Goal: Information Seeking & Learning: Get advice/opinions

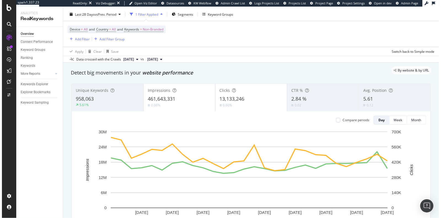
scroll to position [18, 0]
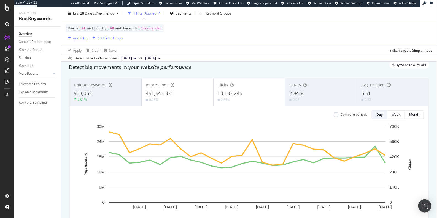
click at [79, 39] on div "Add Filter" at bounding box center [80, 38] width 15 height 5
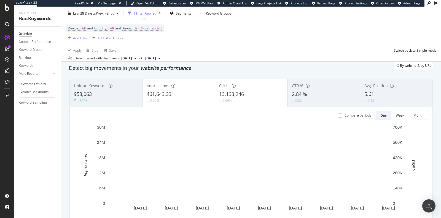
scroll to position [0, 0]
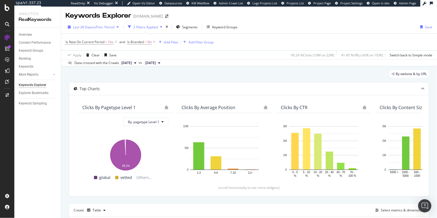
scroll to position [190, 0]
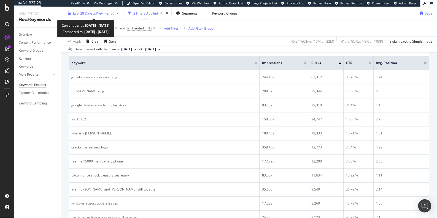
click at [98, 15] on span "vs Prev. Period" at bounding box center [104, 13] width 22 height 5
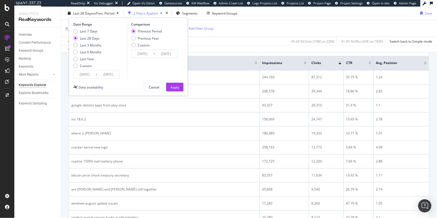
click at [91, 77] on input "[DATE]" at bounding box center [85, 75] width 22 height 8
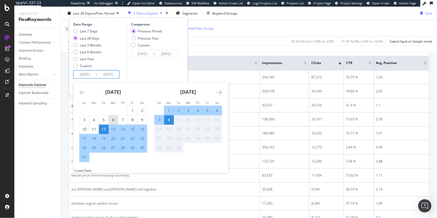
click at [113, 121] on div "6" at bounding box center [112, 120] width 9 height 6
type input "[DATE]"
type input "2025/07/03"
type input "2025/08/05"
click at [143, 71] on div "Comparison Previous Period Previous Year Custom 2025/07/03 Navigate forward to …" at bounding box center [153, 50] width 52 height 57
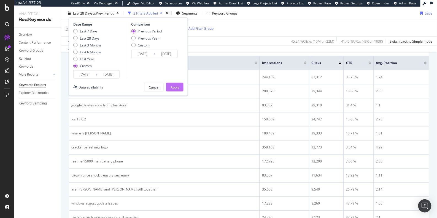
click at [174, 88] on div "Apply" at bounding box center [174, 87] width 9 height 5
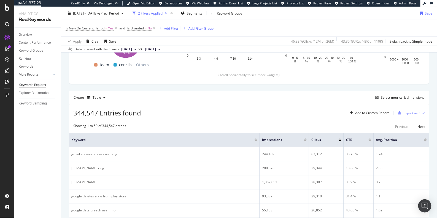
scroll to position [100, 0]
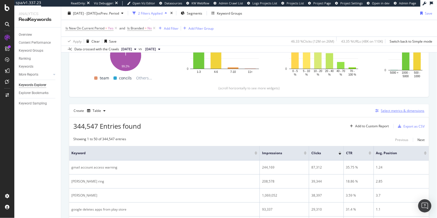
click at [384, 109] on div "Select metrics & dimensions" at bounding box center [403, 110] width 44 height 5
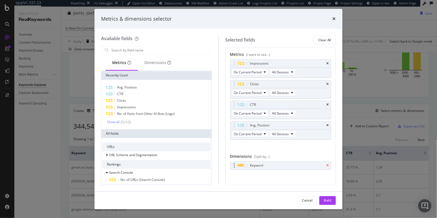
click at [326, 164] on icon "times" at bounding box center [327, 165] width 2 height 3
click at [162, 51] on input "modal" at bounding box center [161, 50] width 100 height 8
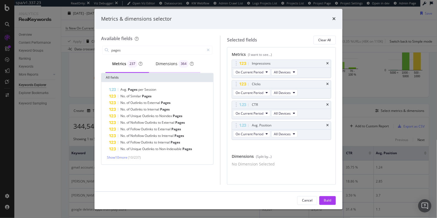
click at [171, 61] on div "Dimensions 364" at bounding box center [175, 64] width 38 height 8
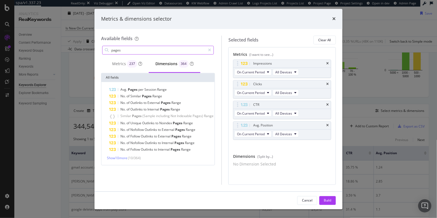
click at [154, 49] on input "pages" at bounding box center [158, 50] width 95 height 8
type input "full url"
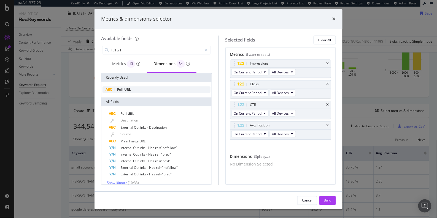
click at [169, 87] on div "Full URL" at bounding box center [156, 90] width 108 height 7
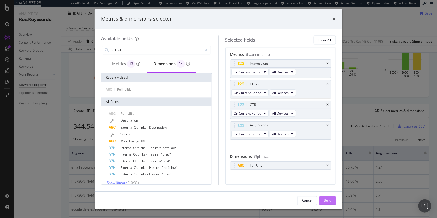
click at [327, 199] on div "Build" at bounding box center [328, 200] width 8 height 5
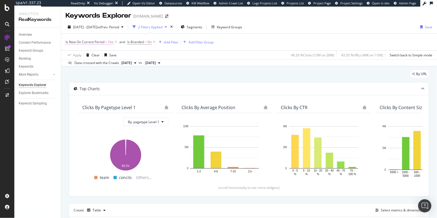
click at [101, 40] on span "Is New On Current Period" at bounding box center [85, 42] width 39 height 5
click at [70, 41] on div "Is New" at bounding box center [100, 41] width 65 height 9
click at [68, 41] on icon at bounding box center [69, 41] width 2 height 3
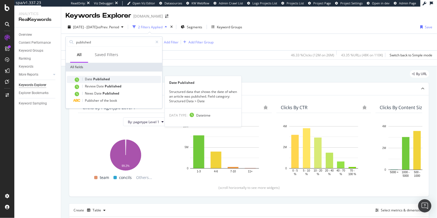
type input "published"
click at [101, 77] on span "Published" at bounding box center [101, 79] width 17 height 5
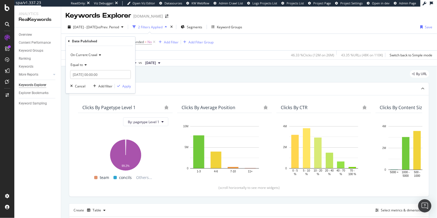
click at [78, 64] on span "Equal to" at bounding box center [76, 65] width 12 height 5
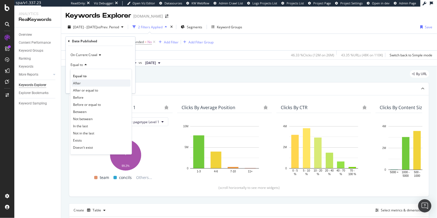
click at [81, 83] on div "After" at bounding box center [101, 83] width 59 height 7
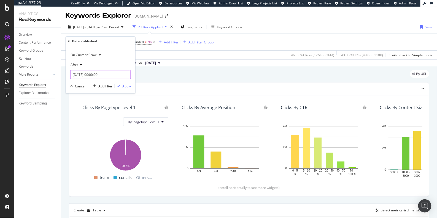
click at [78, 76] on input "[DATE] 00:00:00" at bounding box center [100, 74] width 61 height 9
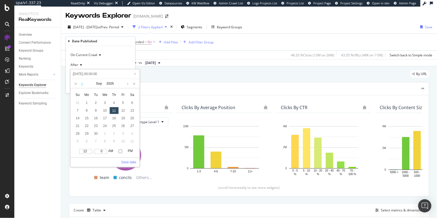
click at [82, 85] on link at bounding box center [82, 83] width 4 height 9
click at [103, 108] on div "6" at bounding box center [104, 110] width 9 height 7
type input "2025-08-06 00:00:00"
click at [134, 162] on link "Save date" at bounding box center [128, 162] width 15 height 5
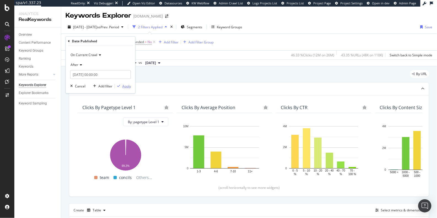
click at [122, 86] on div "Apply" at bounding box center [126, 86] width 9 height 5
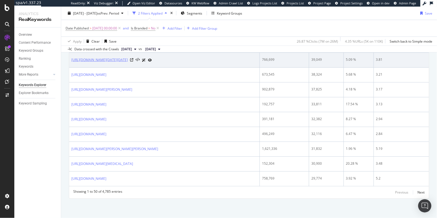
scroll to position [1059, 0]
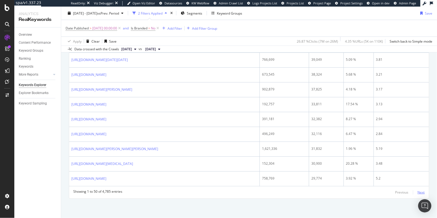
click at [420, 192] on div "Next" at bounding box center [420, 192] width 7 height 5
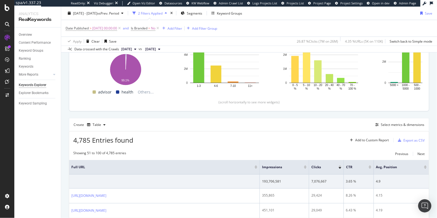
scroll to position [86, 0]
click at [403, 126] on div "Select metrics & dimensions" at bounding box center [403, 124] width 44 height 5
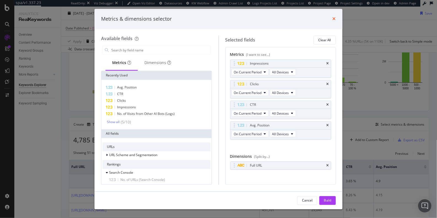
click at [335, 20] on icon "times" at bounding box center [333, 19] width 3 height 4
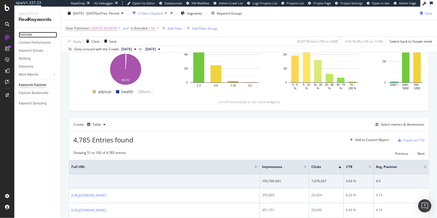
click at [32, 36] on link "Overview" at bounding box center [38, 35] width 38 height 6
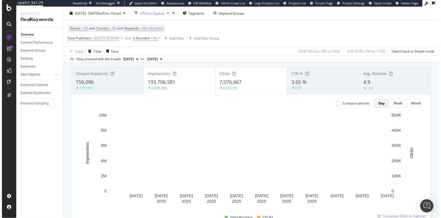
scroll to position [38, 0]
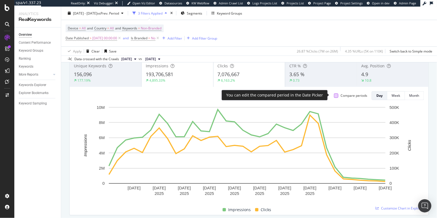
click at [334, 95] on div at bounding box center [336, 96] width 4 height 4
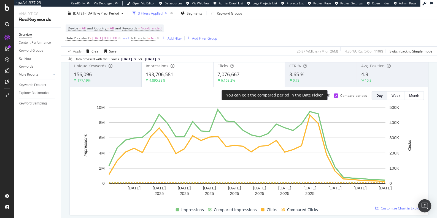
click at [335, 95] on icon at bounding box center [336, 95] width 2 height 3
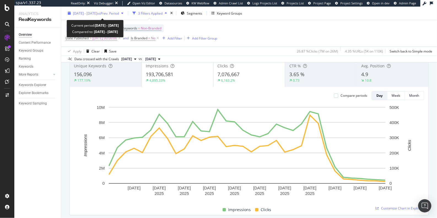
click at [89, 15] on div "2025 Aug. 6th - Sep. 8th vs Prev. Period" at bounding box center [96, 13] width 60 height 8
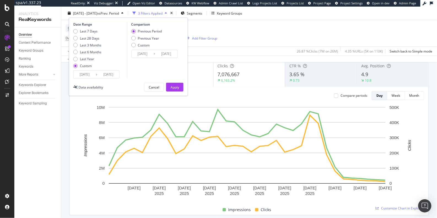
click at [98, 74] on input "2025/09/08" at bounding box center [108, 75] width 22 height 8
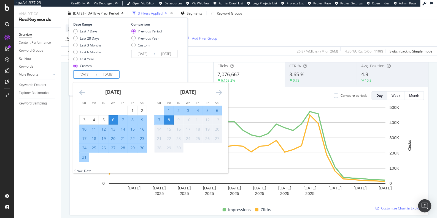
click at [179, 110] on div "2" at bounding box center [178, 111] width 9 height 6
type input "2025/09/02"
type input "2025/07/09"
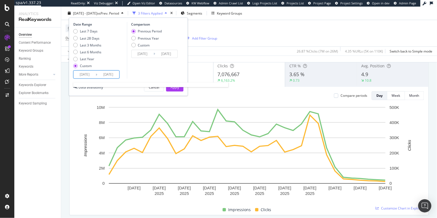
click at [84, 73] on input "2025/08/06" at bounding box center [85, 75] width 22 height 8
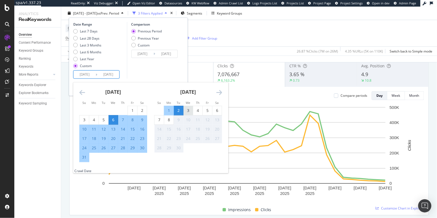
click at [189, 111] on div "3" at bounding box center [187, 111] width 9 height 6
type input "2025/09/03"
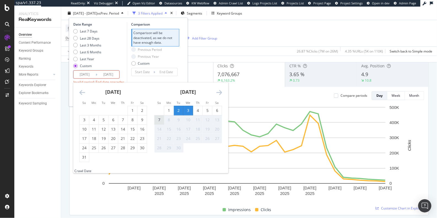
click at [159, 120] on div "7" at bounding box center [158, 120] width 9 height 6
type input "2025/09/07"
type input "2025/08/29"
type input "2025/09/02"
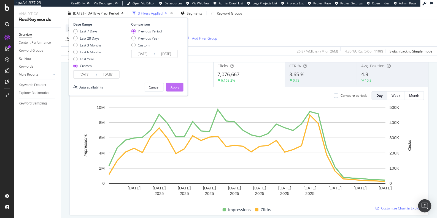
click at [176, 86] on div "Apply" at bounding box center [174, 87] width 9 height 5
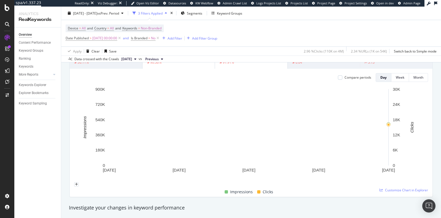
scroll to position [33, 0]
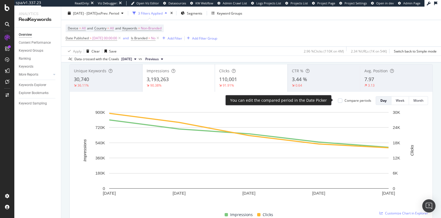
click at [338, 101] on div "Compare periods" at bounding box center [354, 100] width 33 height 5
click at [338, 101] on div at bounding box center [340, 101] width 4 height 4
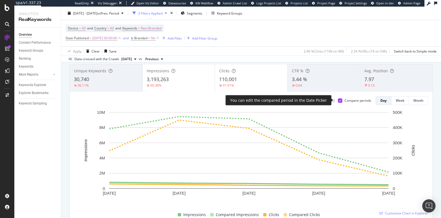
click at [338, 101] on div at bounding box center [340, 101] width 4 height 4
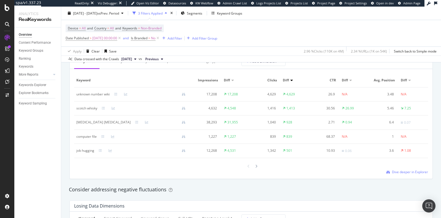
scroll to position [636, 0]
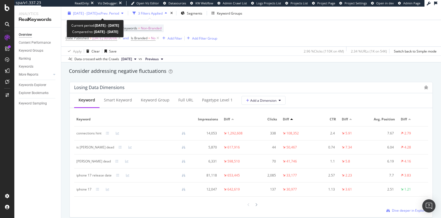
click at [103, 16] on div "2025 Sep. 3rd - Sep. 7th vs Prev. Period" at bounding box center [96, 13] width 60 height 8
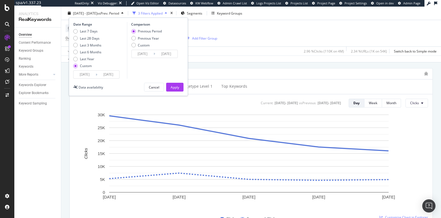
scroll to position [205, 0]
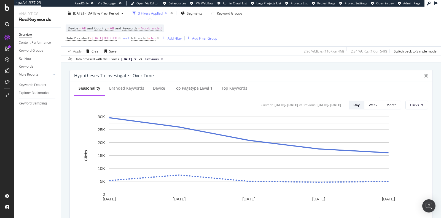
click at [211, 63] on div "Investigate your changes in keyword performance" at bounding box center [251, 59] width 370 height 13
click at [93, 50] on div "Clear" at bounding box center [95, 51] width 8 height 5
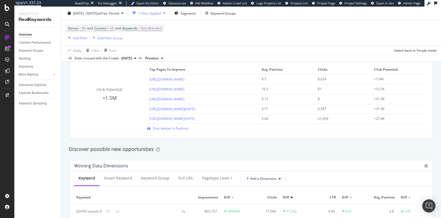
scroll to position [400, 0]
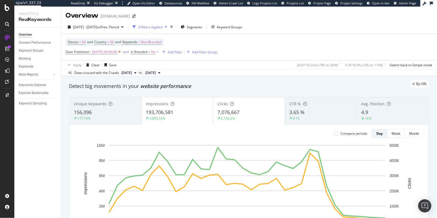
click at [122, 53] on icon at bounding box center [119, 52] width 5 height 6
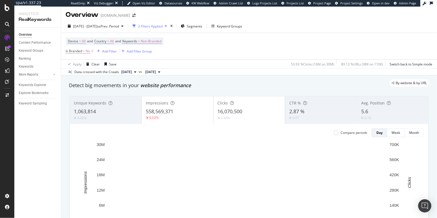
scroll to position [1, 0]
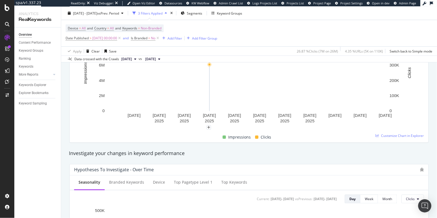
scroll to position [225, 0]
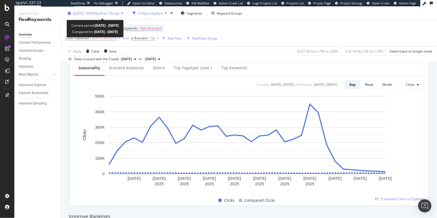
click at [86, 12] on span "[DATE] - [DATE]" at bounding box center [85, 13] width 24 height 5
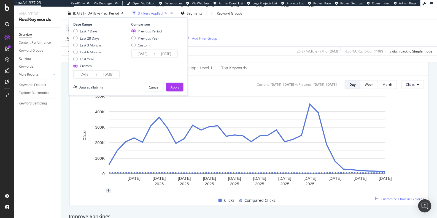
click at [77, 150] on rect "A chart." at bounding box center [247, 142] width 346 height 97
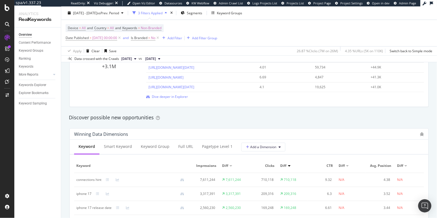
scroll to position [592, 0]
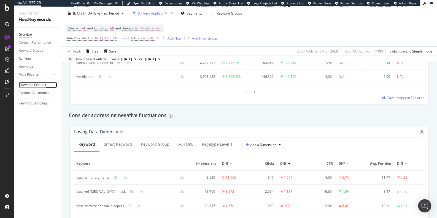
click at [40, 86] on div "Keywords Explorer" at bounding box center [33, 85] width 28 height 6
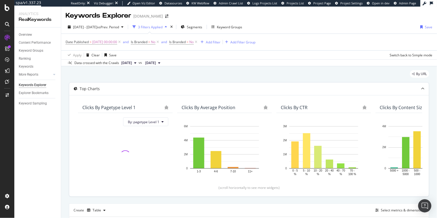
click at [226, 108] on div "Clicks By Average Position" at bounding box center [208, 108] width 54 height 6
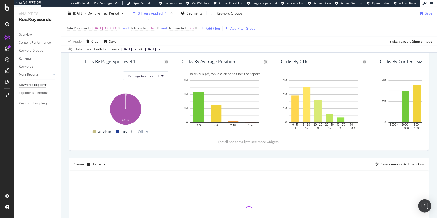
scroll to position [100, 0]
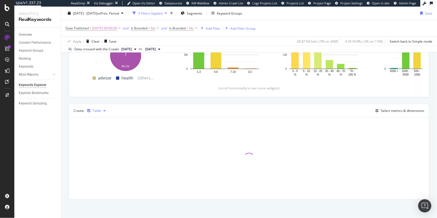
click at [93, 112] on div "Table" at bounding box center [97, 110] width 9 height 3
click at [98, 131] on div "Trend" at bounding box center [104, 128] width 34 height 7
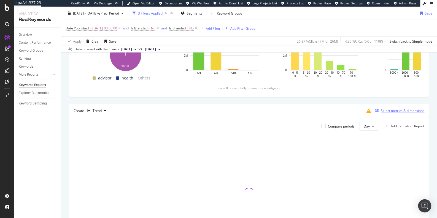
click at [399, 113] on div "Select metrics & dimensions" at bounding box center [398, 111] width 51 height 6
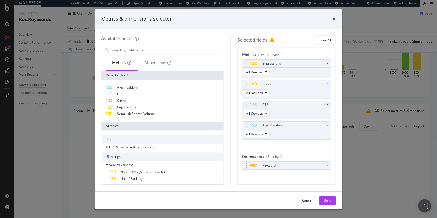
click at [323, 162] on div "Keyword" at bounding box center [286, 166] width 88 height 8
click at [326, 124] on icon "times" at bounding box center [327, 125] width 2 height 3
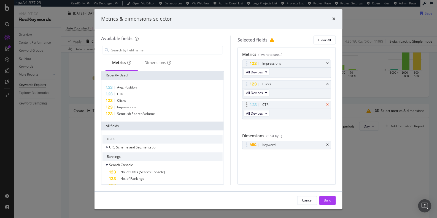
click at [328, 104] on icon "times" at bounding box center [327, 105] width 2 height 3
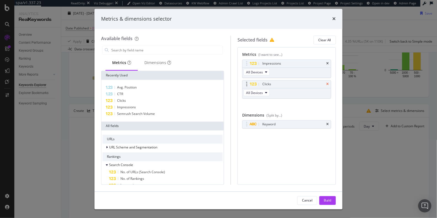
click at [329, 83] on icon "times" at bounding box center [327, 84] width 2 height 3
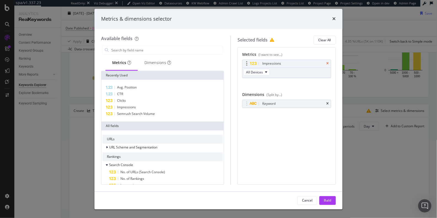
click at [329, 65] on icon "times" at bounding box center [327, 63] width 2 height 3
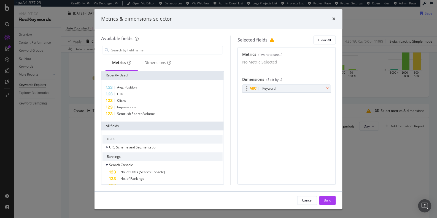
click at [328, 91] on icon "times" at bounding box center [327, 88] width 2 height 3
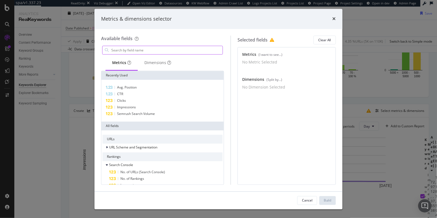
click at [137, 47] on input "modal" at bounding box center [167, 50] width 112 height 8
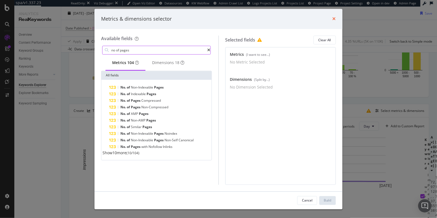
type input "no of pages"
click at [332, 18] on icon "times" at bounding box center [333, 19] width 3 height 4
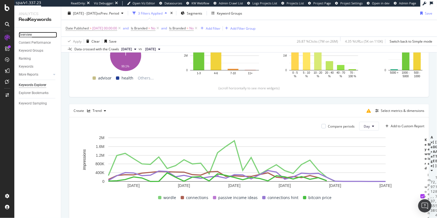
click at [29, 34] on div "Overview" at bounding box center [25, 35] width 13 height 6
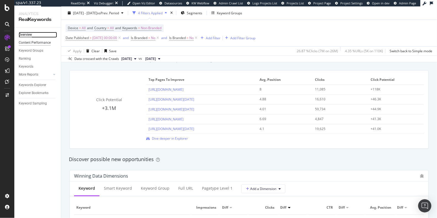
scroll to position [398, 0]
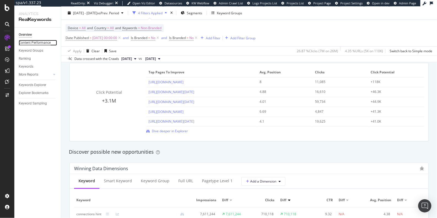
click at [22, 42] on div "Content Performance" at bounding box center [35, 43] width 32 height 6
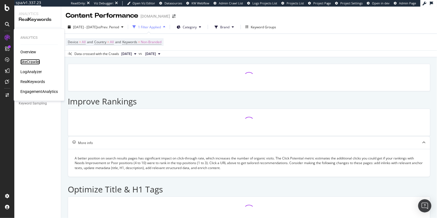
click at [27, 62] on div "SiteCrawler" at bounding box center [30, 62] width 20 height 6
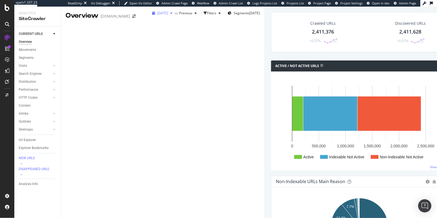
click at [157, 15] on span "2025 Aug. 30th" at bounding box center [162, 13] width 11 height 5
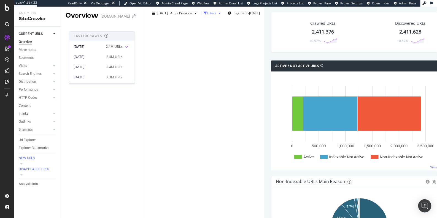
click at [207, 15] on div "Filters" at bounding box center [211, 13] width 9 height 5
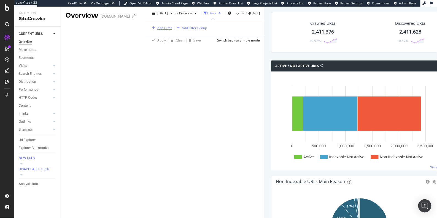
click at [150, 31] on div "Add Filter" at bounding box center [161, 28] width 22 height 6
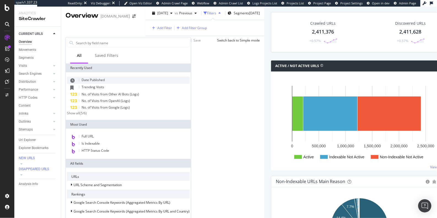
click at [98, 78] on span "Date Published" at bounding box center [93, 80] width 23 height 5
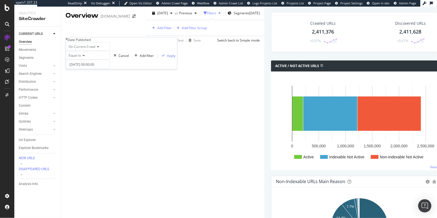
click at [78, 58] on span "Equal to" at bounding box center [75, 55] width 12 height 5
click at [85, 83] on div "Before" at bounding box center [88, 80] width 44 height 6
click at [81, 69] on input "[DATE] 00:00:00" at bounding box center [88, 64] width 44 height 9
click at [82, 84] on link at bounding box center [82, 83] width 4 height 9
click at [104, 110] on div "6" at bounding box center [104, 110] width 9 height 7
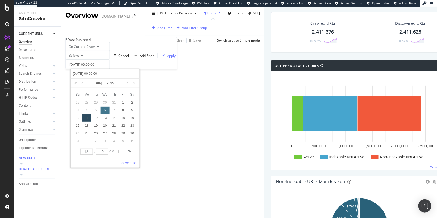
type input "2025-08-06 00:00:00"
click at [78, 58] on span "Before" at bounding box center [74, 55] width 10 height 5
click at [84, 71] on div "After" at bounding box center [88, 69] width 44 height 6
click at [167, 58] on div "Apply" at bounding box center [171, 55] width 9 height 5
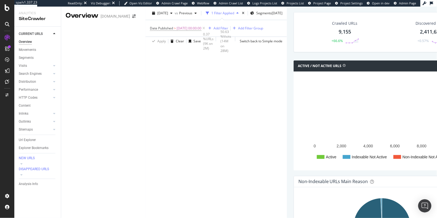
scroll to position [611, 0]
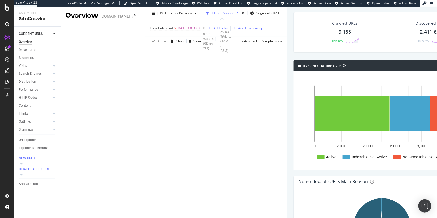
click at [33, 141] on div "Url Explorer" at bounding box center [27, 140] width 17 height 6
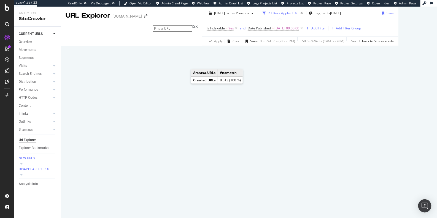
scroll to position [15, 0]
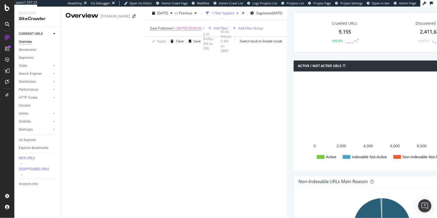
scroll to position [182, 0]
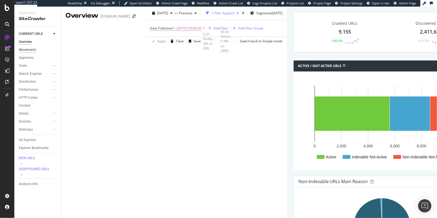
click at [25, 51] on div "Movements" at bounding box center [27, 50] width 17 height 6
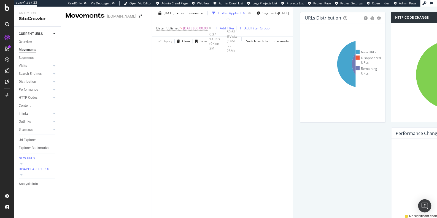
scroll to position [168, 0]
click at [28, 122] on div "Outlinks" at bounding box center [25, 122] width 12 height 6
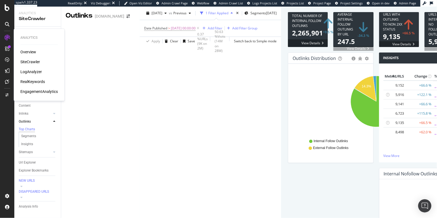
click at [32, 82] on div "RealKeywords" at bounding box center [32, 82] width 25 height 6
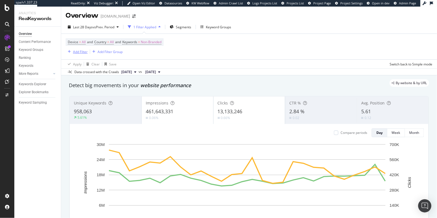
click at [78, 53] on div "Add Filter" at bounding box center [80, 52] width 15 height 5
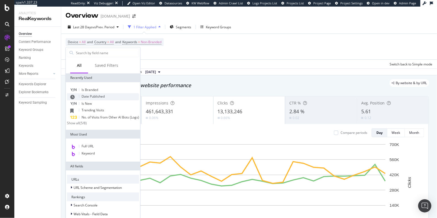
click at [88, 95] on span "Date Published" at bounding box center [93, 96] width 23 height 5
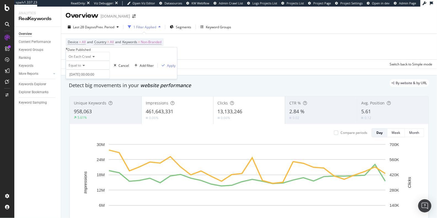
click at [81, 68] on span "Equal to" at bounding box center [75, 65] width 12 height 5
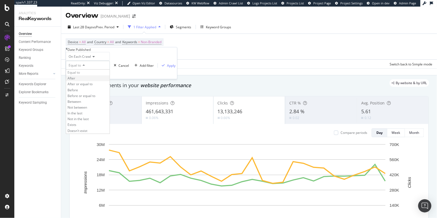
click at [89, 81] on div "After" at bounding box center [88, 78] width 44 height 6
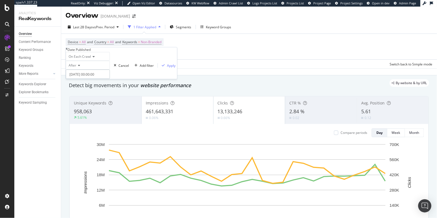
click at [87, 79] on input "2025-09-11 00:00:00" at bounding box center [88, 74] width 44 height 9
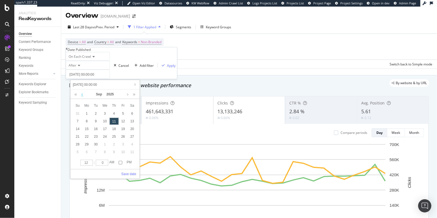
click at [82, 95] on link at bounding box center [82, 94] width 4 height 9
click at [105, 122] on div "6" at bounding box center [104, 121] width 9 height 7
type input "2025-08-06 00:00:00"
click at [132, 172] on link "Save date" at bounding box center [128, 174] width 15 height 5
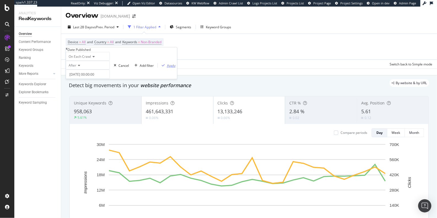
click at [167, 68] on div "Apply" at bounding box center [171, 65] width 9 height 5
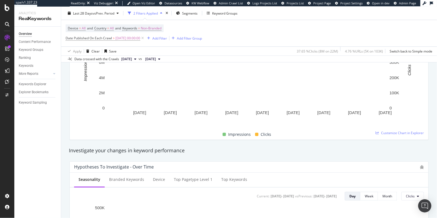
scroll to position [13, 0]
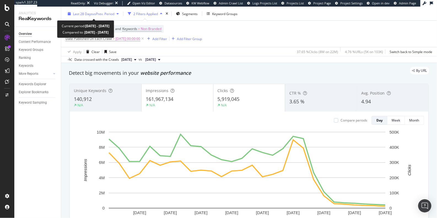
click at [89, 16] on div "Last 28 Days vs Prev. Period" at bounding box center [93, 14] width 55 height 8
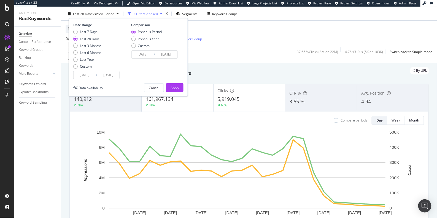
click at [96, 73] on icon at bounding box center [97, 75] width 2 height 5
click at [77, 74] on input "2025/08/12" at bounding box center [85, 75] width 22 height 8
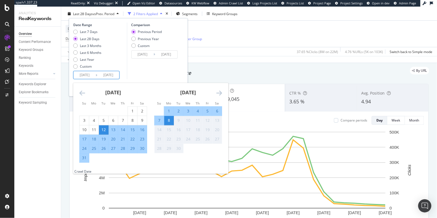
click at [187, 110] on div "3" at bounding box center [187, 111] width 9 height 6
type input "2025/09/03"
type input "2025/08/28"
type input "2025/09/02"
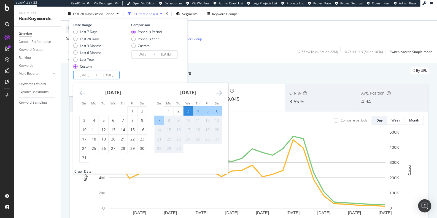
click at [166, 71] on div "Comparison Previous Period Previous Year Custom 2025/08/28 Navigate forward to …" at bounding box center [153, 51] width 52 height 57
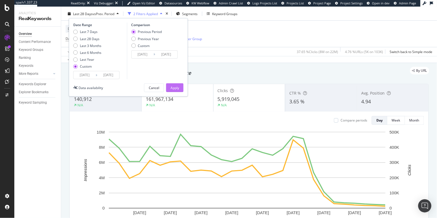
click at [174, 86] on div "Apply" at bounding box center [174, 88] width 9 height 5
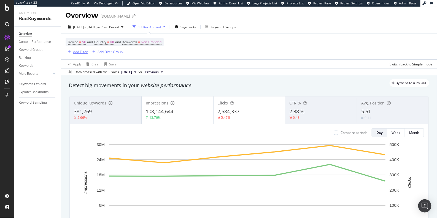
click at [73, 51] on div "Add Filter" at bounding box center [80, 52] width 15 height 5
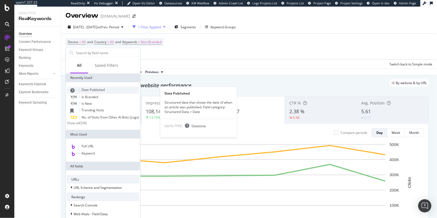
click at [95, 89] on span "Date Published" at bounding box center [93, 90] width 23 height 5
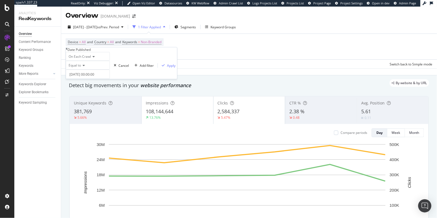
click at [80, 68] on span "Equal to" at bounding box center [75, 65] width 12 height 5
click at [82, 81] on div "After" at bounding box center [88, 78] width 44 height 6
click at [81, 79] on input "2025-09-11 00:00:00" at bounding box center [88, 74] width 44 height 9
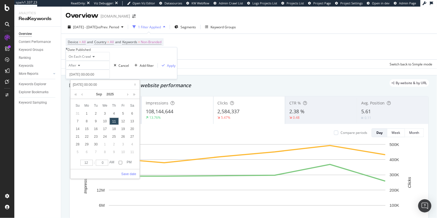
click at [79, 93] on div "Sep 2025" at bounding box center [105, 94] width 64 height 9
click at [81, 94] on link at bounding box center [82, 94] width 4 height 9
click at [108, 121] on div "6" at bounding box center [104, 121] width 9 height 7
type input "2025-08-06 00:00:00"
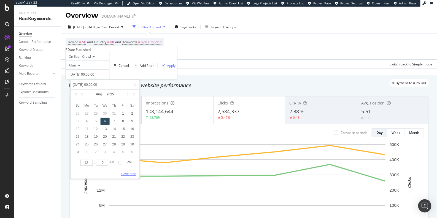
click at [127, 172] on link "Save date" at bounding box center [128, 174] width 15 height 5
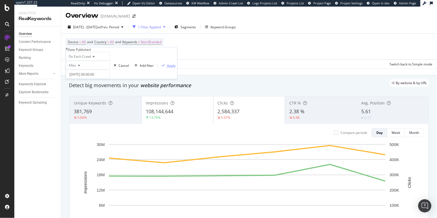
click at [167, 68] on div "Apply" at bounding box center [171, 65] width 9 height 5
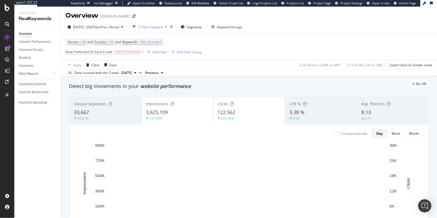
click at [108, 52] on span "Date Published On Each Crawl" at bounding box center [89, 52] width 46 height 5
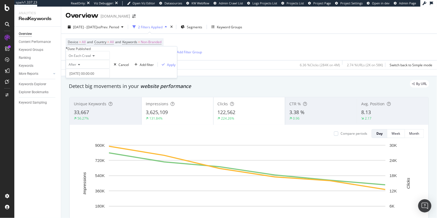
click at [78, 58] on span "On Each Crawl" at bounding box center [80, 55] width 22 height 5
click at [256, 87] on div "By URL" at bounding box center [246, 84] width 366 height 8
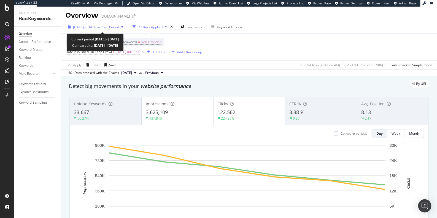
click at [88, 28] on span "2025 Sep. 3rd - Sep. 8th" at bounding box center [85, 27] width 24 height 5
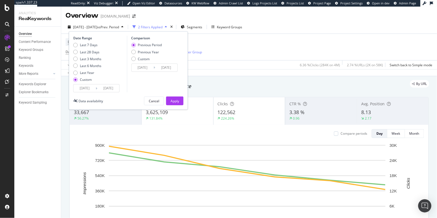
click at [80, 85] on input "2025/09/03" at bounding box center [85, 89] width 22 height 8
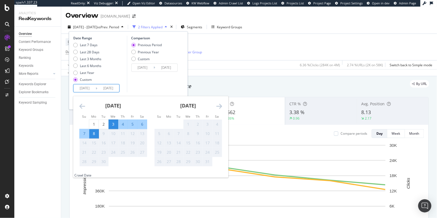
click at [82, 109] on icon "Move backward to switch to the previous month." at bounding box center [82, 106] width 6 height 7
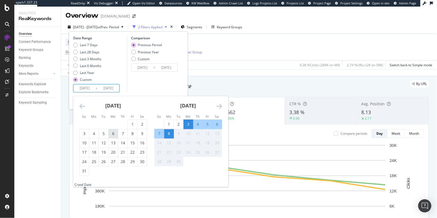
click at [112, 137] on div "6" at bounding box center [112, 134] width 9 height 6
type input "2025/08/06"
type input "2025/07/03"
type input "2025/08/05"
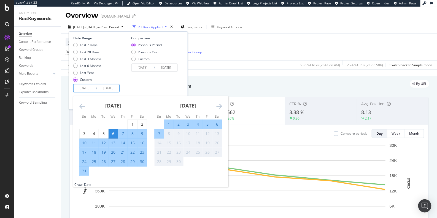
click at [143, 86] on div "Comparison Previous Period Previous Year Custom 2025/07/03 Navigate forward to …" at bounding box center [153, 64] width 52 height 57
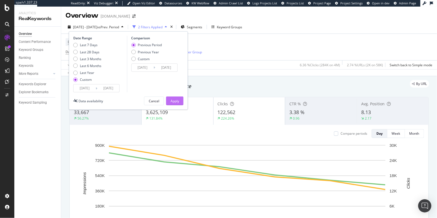
click at [173, 100] on div "Apply" at bounding box center [174, 101] width 9 height 5
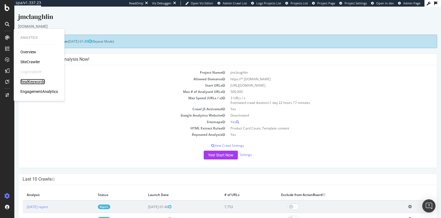
click at [41, 82] on div "RealKeywords" at bounding box center [32, 82] width 25 height 6
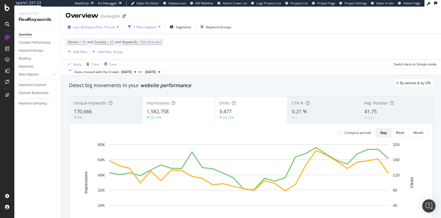
click at [88, 25] on div "Last 28 Days vs Prev. Period" at bounding box center [93, 27] width 55 height 8
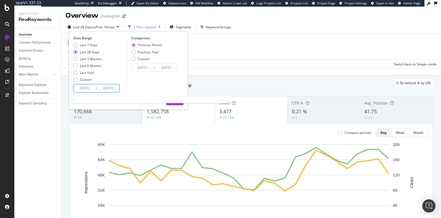
click at [88, 86] on input "[DATE]" at bounding box center [85, 89] width 22 height 8
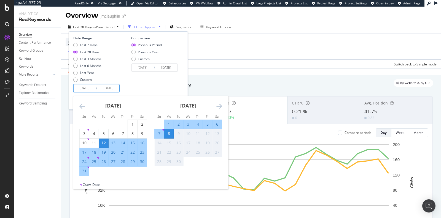
click at [121, 84] on div "Last 7 Days Last 28 Days Last 3 Months Last 6 Months Last Year Custom" at bounding box center [99, 64] width 52 height 42
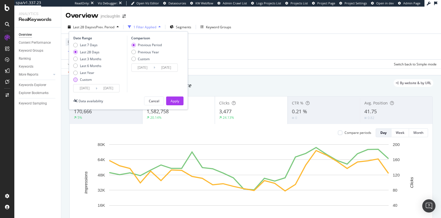
click at [75, 80] on div "Custom" at bounding box center [75, 80] width 4 height 4
click at [93, 91] on input "[DATE]" at bounding box center [85, 89] width 22 height 8
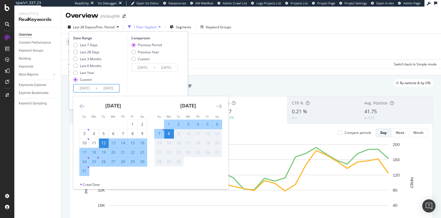
click at [80, 106] on icon "Move backward to switch to the previous month." at bounding box center [82, 106] width 6 height 7
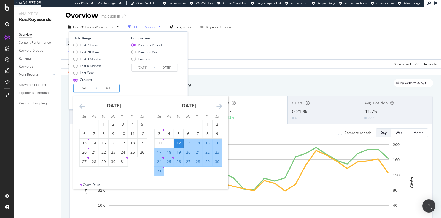
click at [80, 107] on icon "Move backward to switch to the previous month." at bounding box center [82, 106] width 6 height 7
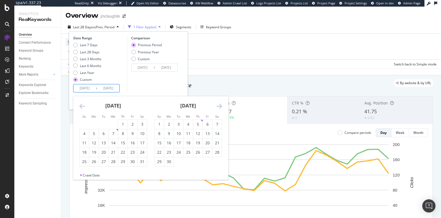
click at [80, 107] on icon "Move backward to switch to the previous month." at bounding box center [82, 106] width 6 height 7
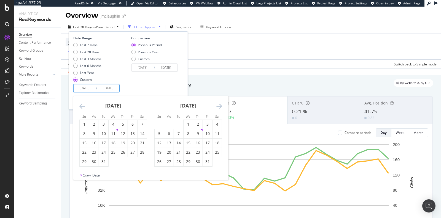
click at [80, 107] on icon "Move backward to switch to the previous month." at bounding box center [82, 106] width 6 height 7
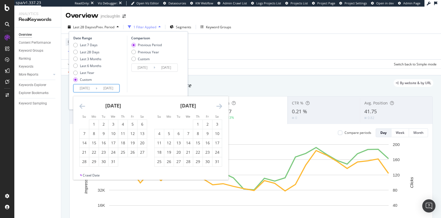
click at [80, 107] on icon "Move backward to switch to the previous month." at bounding box center [82, 106] width 6 height 7
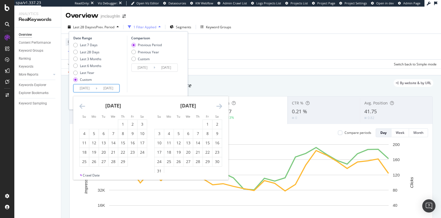
click at [80, 107] on icon "Move backward to switch to the previous month." at bounding box center [82, 106] width 6 height 7
click at [85, 109] on icon "Move backward to switch to the previous month." at bounding box center [82, 106] width 6 height 7
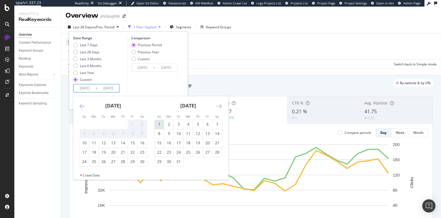
click at [156, 123] on div "1" at bounding box center [158, 125] width 9 height 6
type input "2023/10/01"
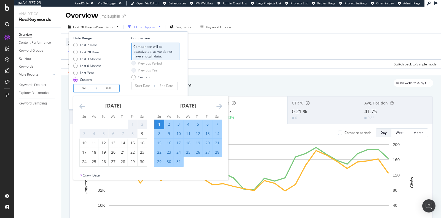
click at [180, 162] on div "31" at bounding box center [178, 162] width 9 height 6
type input "2023/10/31"
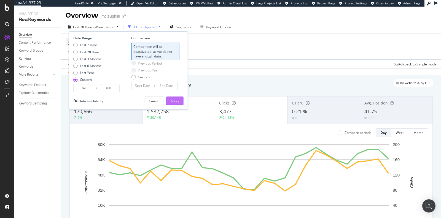
click at [181, 102] on button "Apply" at bounding box center [174, 101] width 17 height 9
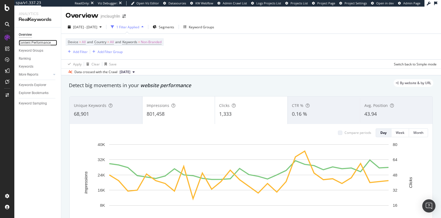
click at [40, 43] on div "Content Performance" at bounding box center [35, 43] width 32 height 6
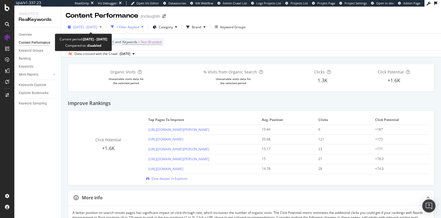
click at [97, 26] on span "2023 Oct. 1st - Oct. 31st" at bounding box center [85, 27] width 24 height 5
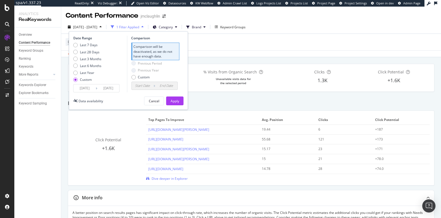
click at [89, 88] on input "2023/10/01" at bounding box center [85, 89] width 22 height 8
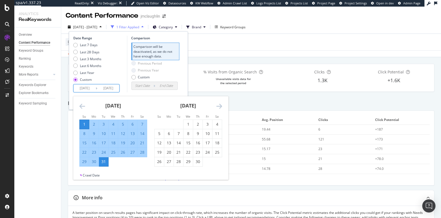
click at [83, 90] on input "2023/10/01" at bounding box center [85, 89] width 22 height 8
type input "2024/10/01"
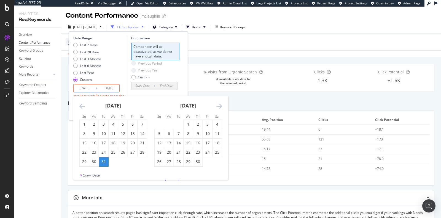
click at [107, 88] on input "2023/10/31" at bounding box center [108, 89] width 22 height 8
type input "2023/10/31"
type input "2024/08/31"
type input "2024/09/30"
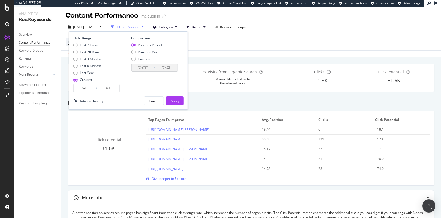
type input "2024/10/31"
click at [118, 72] on div "Last 7 Days Last 28 Days Last 3 Months Last 6 Months Last Year Custom" at bounding box center [99, 64] width 52 height 42
click at [171, 100] on div "Apply" at bounding box center [174, 101] width 9 height 5
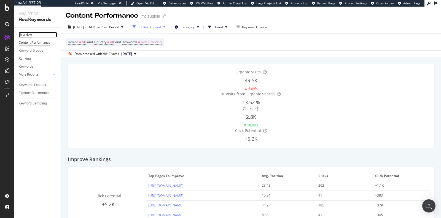
click at [24, 34] on div "Overview" at bounding box center [25, 35] width 13 height 6
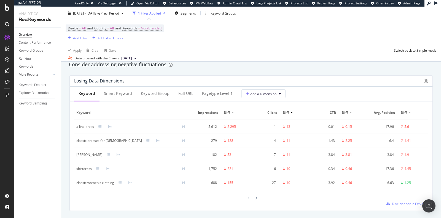
scroll to position [645, 0]
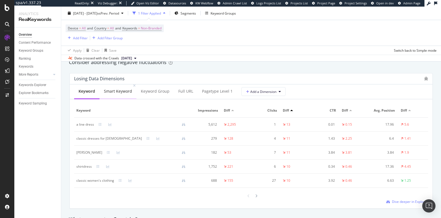
click at [119, 90] on div "Smart Keyword" at bounding box center [118, 92] width 28 height 6
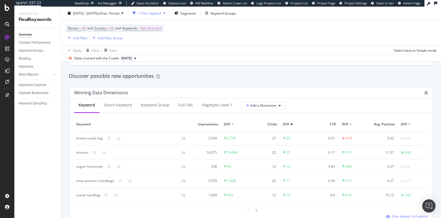
scroll to position [486, 0]
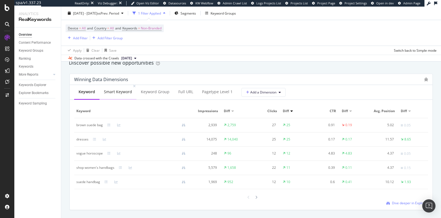
click at [121, 94] on div "Smart Keyword" at bounding box center [117, 92] width 37 height 15
click at [396, 201] on span "Dive deeper in Explorer" at bounding box center [410, 202] width 36 height 5
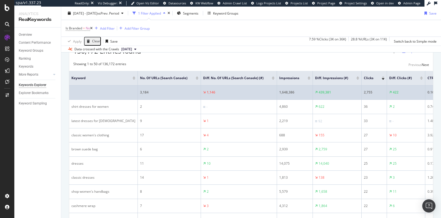
scroll to position [150, 0]
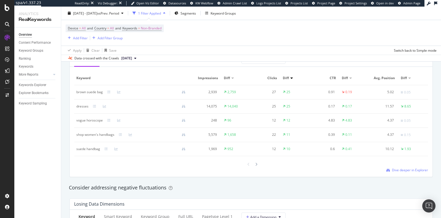
scroll to position [521, 0]
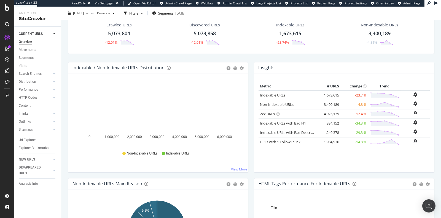
scroll to position [29, 0]
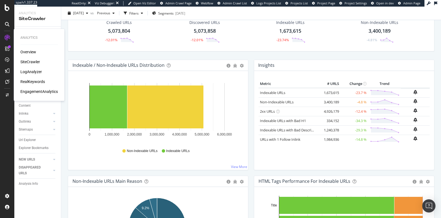
click at [32, 83] on div "RealKeywords" at bounding box center [32, 82] width 25 height 6
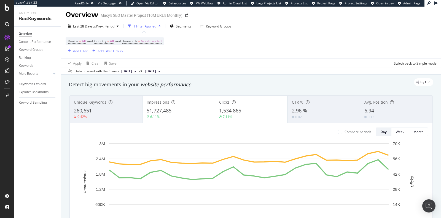
scroll to position [1, 0]
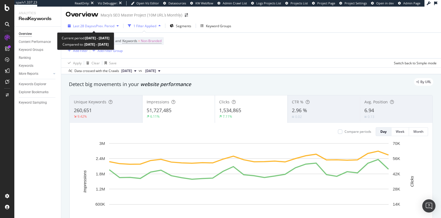
click at [86, 26] on span "Last 28 Days" at bounding box center [83, 26] width 20 height 5
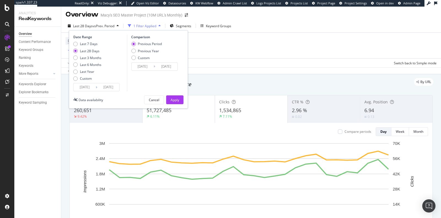
click at [89, 86] on input "[DATE]" at bounding box center [85, 87] width 22 height 8
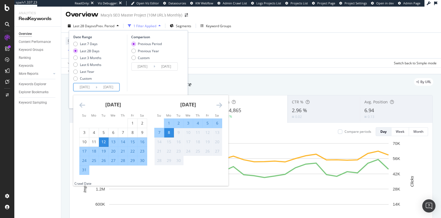
click at [121, 152] on div "21" at bounding box center [122, 152] width 9 height 6
type input "[DATE]"
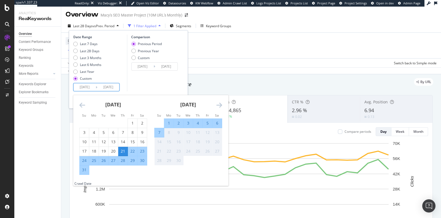
click at [161, 85] on div "Comparison Previous Period Previous Year Custom [DATE] Navigate forward to inte…" at bounding box center [153, 63] width 52 height 57
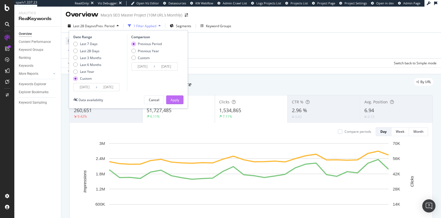
click at [169, 100] on button "Apply" at bounding box center [174, 100] width 17 height 9
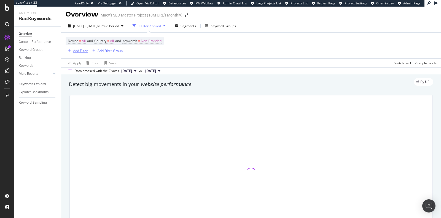
click at [82, 52] on div "Add Filter" at bounding box center [80, 50] width 15 height 5
click at [188, 59] on div "Apply Clear Save Switch back to Simple mode" at bounding box center [250, 62] width 379 height 9
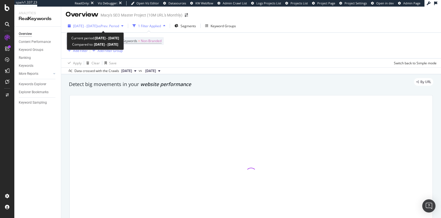
click at [114, 28] on div "[DATE] - [DATE] vs Prev. Period" at bounding box center [96, 26] width 46 height 5
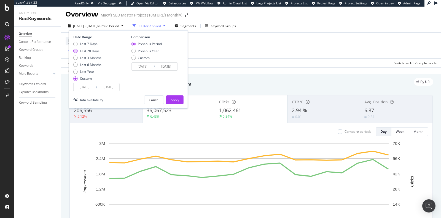
click at [88, 51] on div "Last 28 Days" at bounding box center [90, 51] width 20 height 5
type input "[DATE]"
drag, startPoint x: 175, startPoint y: 100, endPoint x: 224, endPoint y: 71, distance: 57.4
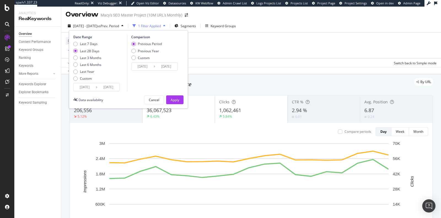
click at [175, 100] on div "Apply" at bounding box center [174, 100] width 9 height 5
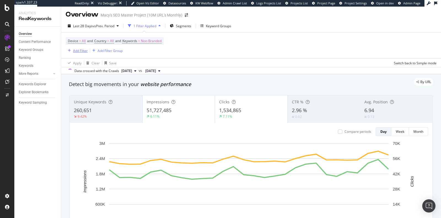
click at [86, 51] on div "Add Filter" at bounding box center [80, 50] width 15 height 5
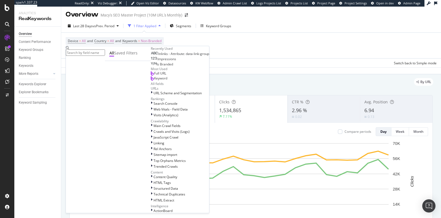
click at [231, 58] on div "Device = All and Country = All and Keywords = Non-Branded Add Filter Add Filter…" at bounding box center [251, 46] width 371 height 26
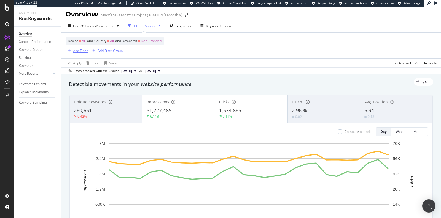
click at [85, 48] on div "Add Filter" at bounding box center [80, 50] width 15 height 5
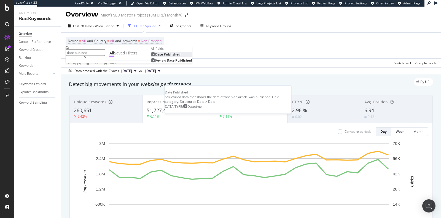
type input "date publishe"
click at [164, 57] on span "Published" at bounding box center [172, 54] width 17 height 5
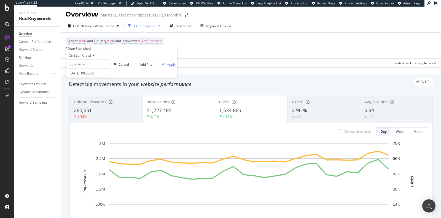
click at [81, 67] on span "Equal to" at bounding box center [75, 64] width 12 height 5
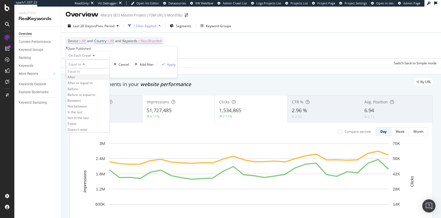
click at [80, 80] on div "After" at bounding box center [88, 77] width 44 height 6
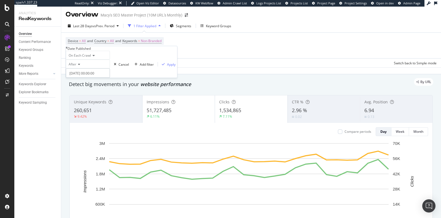
click at [93, 78] on input "[DATE] 00:00:00" at bounding box center [88, 73] width 44 height 9
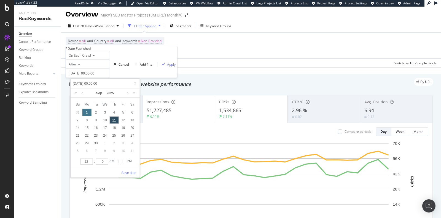
click at [87, 111] on div "1" at bounding box center [86, 112] width 9 height 7
type input "[DATE] 00:00:00"
click at [132, 171] on link "Save date" at bounding box center [128, 173] width 15 height 5
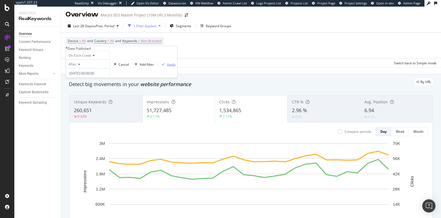
click at [167, 67] on div "Apply" at bounding box center [171, 64] width 9 height 5
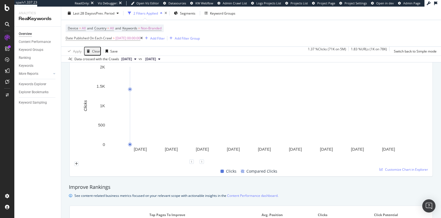
scroll to position [286, 0]
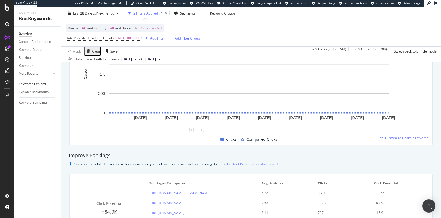
click at [44, 84] on div "Keywords Explorer" at bounding box center [33, 85] width 28 height 6
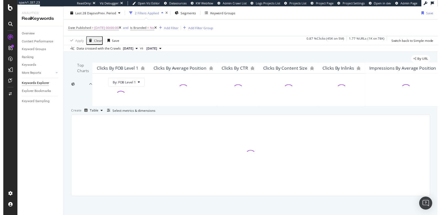
scroll to position [71, 0]
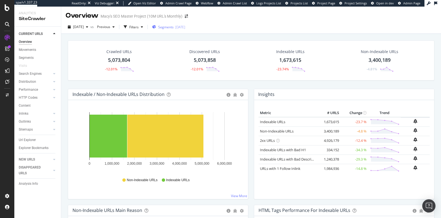
click at [185, 28] on div "[DATE]" at bounding box center [180, 27] width 10 height 5
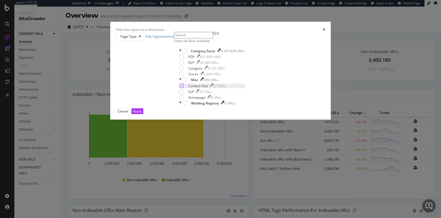
click at [179, 88] on div "modal" at bounding box center [181, 86] width 4 height 4
click at [142, 114] on div "Apply" at bounding box center [137, 111] width 9 height 5
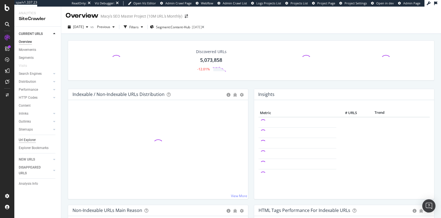
click at [28, 141] on div "Url Explorer" at bounding box center [27, 140] width 17 height 6
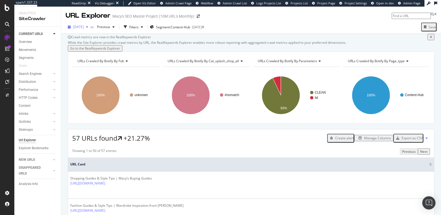
click at [84, 28] on span "2025 Sep. 4th" at bounding box center [78, 27] width 11 height 5
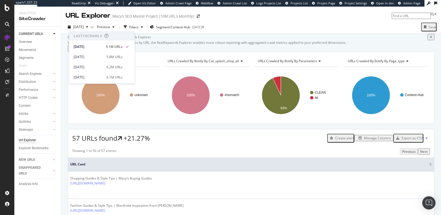
click at [146, 40] on div "Crawl metrics are now in the RealKeywords Explorer While the Site Explorer prov…" at bounding box center [251, 42] width 366 height 17
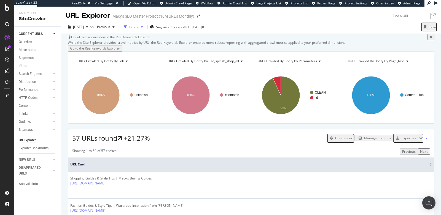
click at [139, 26] on div "Filters" at bounding box center [133, 27] width 9 height 5
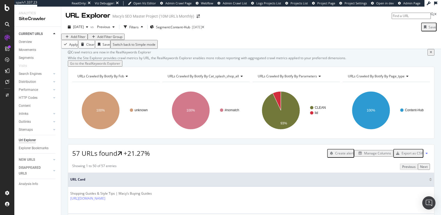
click at [75, 39] on div "Add Filter" at bounding box center [78, 36] width 15 height 5
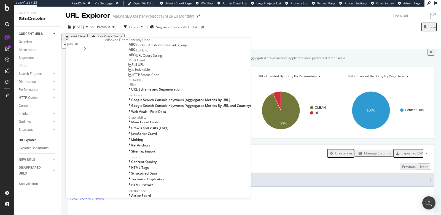
type input "publish d"
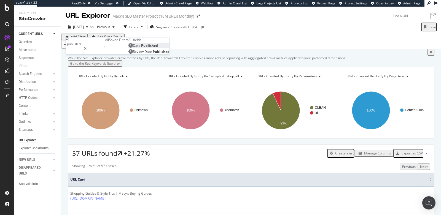
click at [133, 48] on span "Date" at bounding box center [137, 45] width 8 height 5
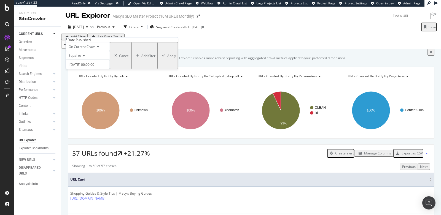
click at [80, 69] on input "2025-09-11 00:00:00" at bounding box center [88, 64] width 44 height 9
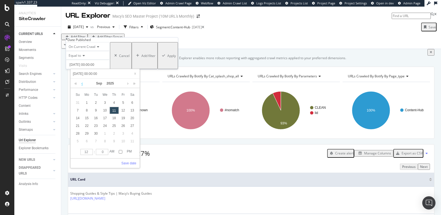
click at [82, 83] on link at bounding box center [82, 83] width 4 height 9
click at [125, 103] on div "1" at bounding box center [122, 102] width 9 height 7
type input "2025-08-01 00:00:00"
click at [132, 163] on link "Save date" at bounding box center [128, 163] width 15 height 5
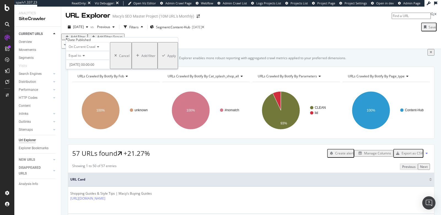
click at [74, 58] on span "Equal to" at bounding box center [75, 55] width 12 height 5
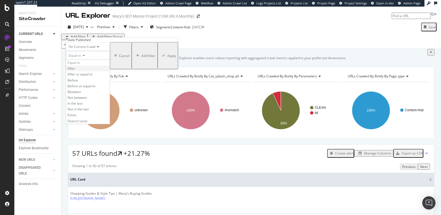
click at [75, 71] on span "After" at bounding box center [71, 68] width 8 height 5
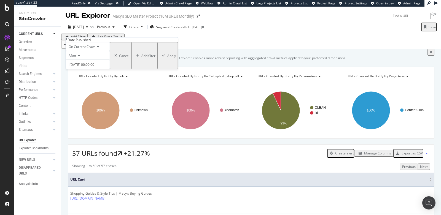
click at [167, 58] on div "Apply" at bounding box center [171, 55] width 9 height 5
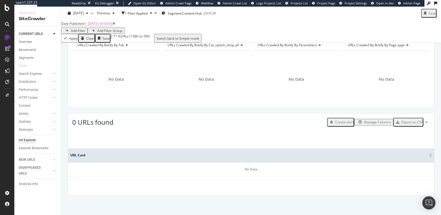
scroll to position [65, 0]
click at [83, 16] on div "[DATE]" at bounding box center [78, 13] width 25 height 8
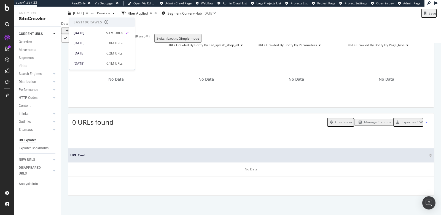
click at [236, 25] on div "Date Published > 2025-08-01 00:00:00 Add Filter Add Filter Group" at bounding box center [250, 27] width 379 height 14
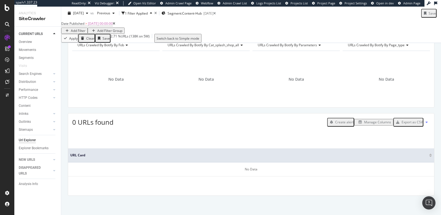
click at [115, 25] on icon at bounding box center [114, 23] width 2 height 3
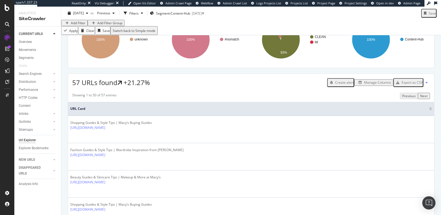
scroll to position [74, 0]
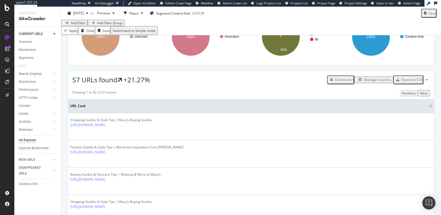
click at [364, 82] on div "Manage Columns" at bounding box center [377, 79] width 27 height 5
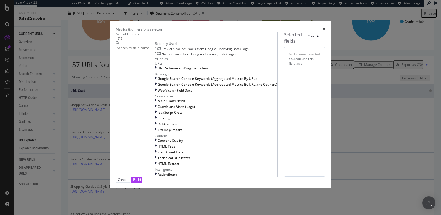
scroll to position [49, 0]
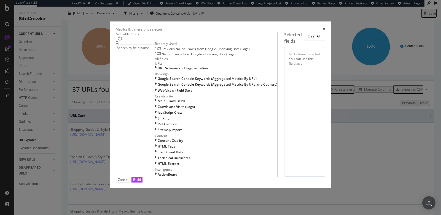
click at [137, 47] on input "modal" at bounding box center [135, 48] width 39 height 6
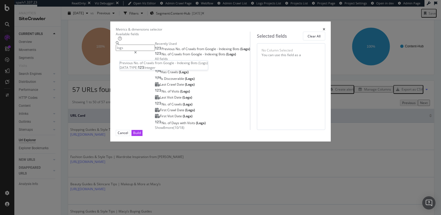
type input "logs"
click at [181, 51] on span "of" at bounding box center [183, 49] width 4 height 5
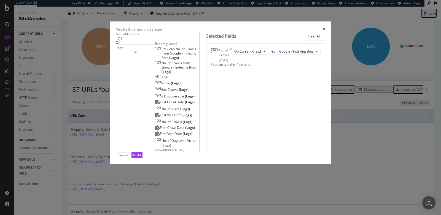
click at [183, 56] on span "Indexing" at bounding box center [189, 53] width 13 height 5
click at [175, 60] on span "Indexing" at bounding box center [168, 57] width 14 height 5
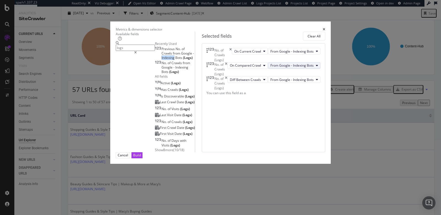
click at [303, 68] on span "From Google - Indexing Bots" at bounding box center [291, 65] width 43 height 5
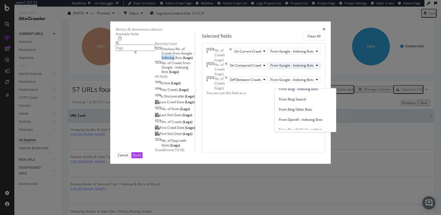
scroll to position [111, 0]
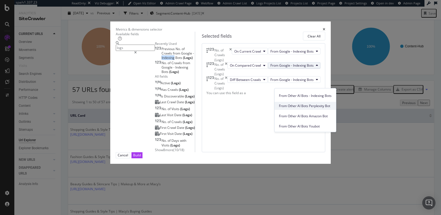
click at [302, 106] on span "From Other AI Bots Perplexity Bot" at bounding box center [305, 106] width 53 height 5
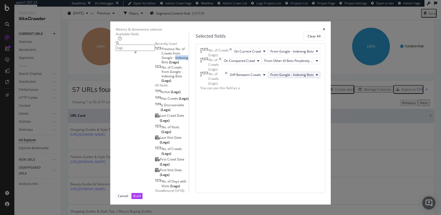
click at [305, 77] on span "From Google - Indexing Bots" at bounding box center [291, 74] width 43 height 5
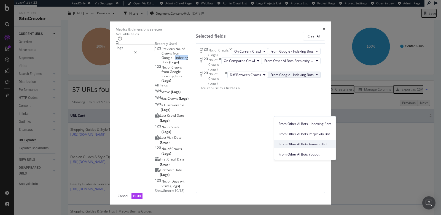
click at [303, 144] on span "From Other AI Bots Amazon Bot" at bounding box center [304, 144] width 53 height 5
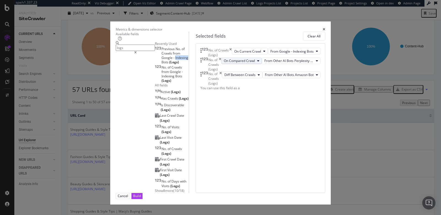
click at [255, 63] on span "On Compared Crawl" at bounding box center [239, 60] width 31 height 5
click at [255, 94] on span "On Current Crawl" at bounding box center [254, 94] width 32 height 5
click at [251, 77] on span "Diff Between Crawls" at bounding box center [239, 74] width 31 height 5
click at [250, 115] on span "On Current Crawl" at bounding box center [254, 114] width 32 height 5
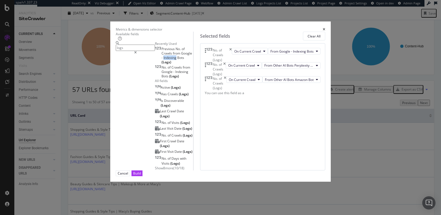
click at [139, 51] on input "logs" at bounding box center [135, 48] width 39 height 6
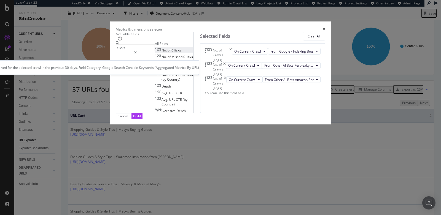
click at [155, 53] on div "No. of Clicks" at bounding box center [168, 50] width 26 height 5
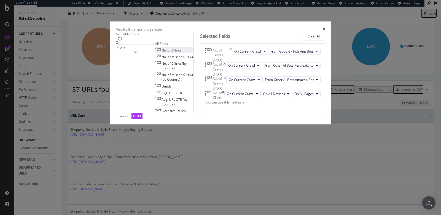
click at [155, 51] on input "clicks" at bounding box center [135, 48] width 39 height 6
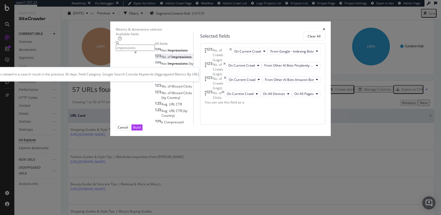
type input "impressions"
click at [161, 59] on div "No. of Impressions" at bounding box center [173, 57] width 37 height 5
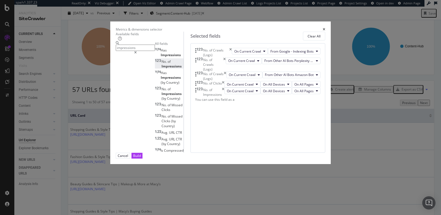
click at [152, 50] on input "impressions" at bounding box center [135, 48] width 39 height 6
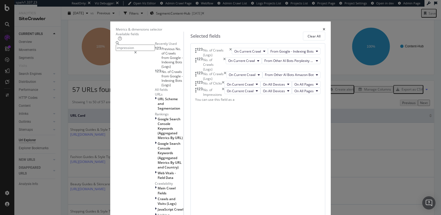
type input "impressions"
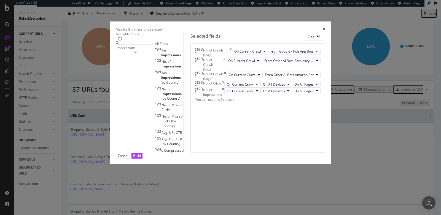
click at [134, 50] on input "impressions" at bounding box center [135, 48] width 39 height 6
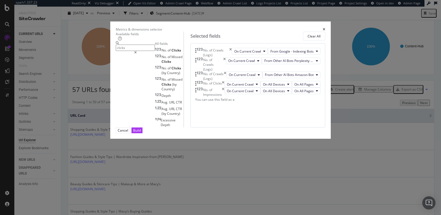
type input "clicks"
click at [240, 102] on div "No. of Crawls (Logs) On Current Crawl From Google - Indexing Bots No. of Crawls…" at bounding box center [257, 75] width 125 height 54
click at [141, 133] on div "Build" at bounding box center [137, 130] width 8 height 5
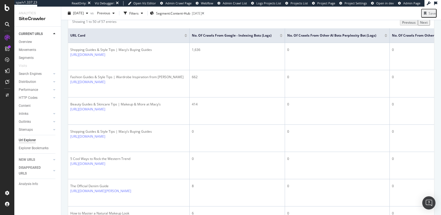
scroll to position [134, 0]
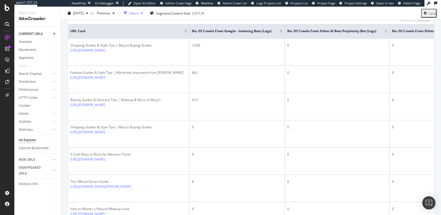
click at [139, 15] on div "Filters" at bounding box center [133, 13] width 9 height 5
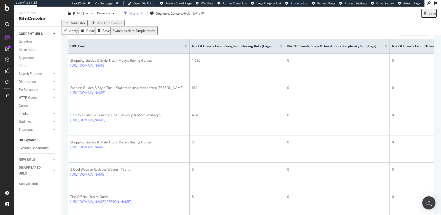
scroll to position [158, 0]
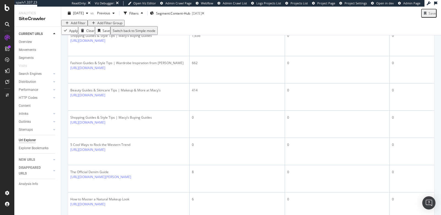
click at [79, 25] on div "Add Filter" at bounding box center [78, 23] width 15 height 5
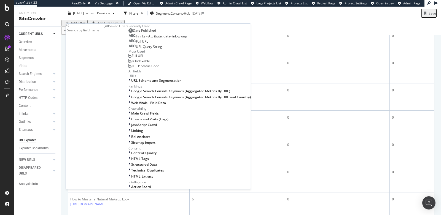
click at [204, 26] on div "Add Filter Add Filter Group" at bounding box center [250, 23] width 379 height 6
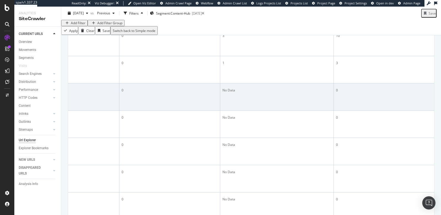
scroll to position [0, 313]
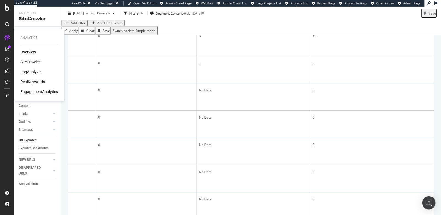
click at [34, 82] on div "RealKeywords" at bounding box center [32, 82] width 25 height 6
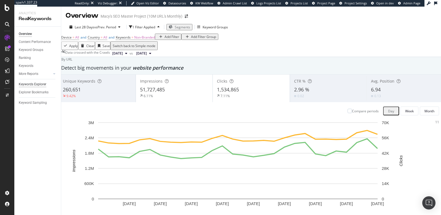
click at [24, 82] on div "Keywords Explorer" at bounding box center [33, 85] width 28 height 6
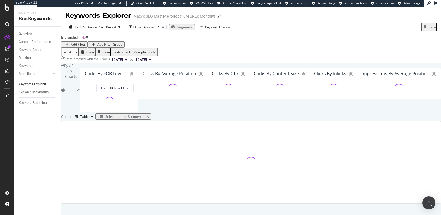
scroll to position [103, 0]
click at [105, 115] on div "button" at bounding box center [101, 116] width 8 height 3
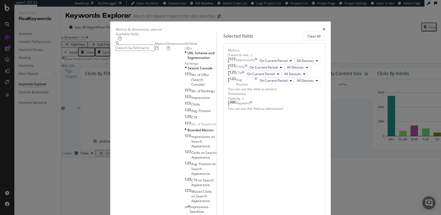
click at [155, 51] on input "modal" at bounding box center [135, 48] width 39 height 6
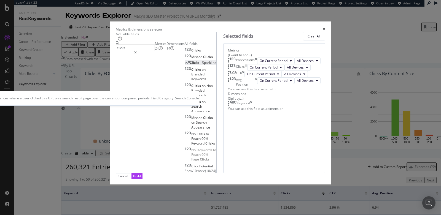
click at [185, 65] on div "Clicks - Sparkline" at bounding box center [201, 62] width 32 height 5
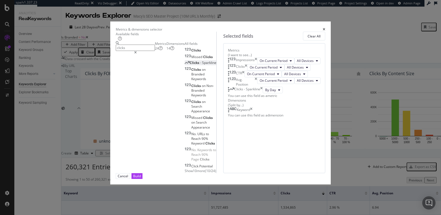
click at [155, 51] on input "clicks" at bounding box center [135, 48] width 39 height 6
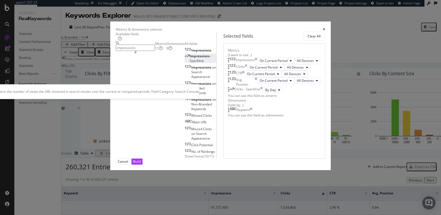
click at [185, 63] on div "Impressions - Sparkline" at bounding box center [201, 58] width 32 height 9
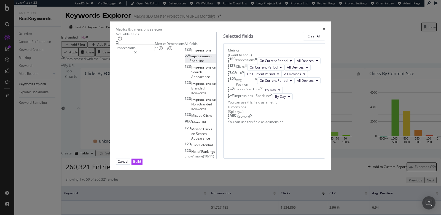
click at [257, 61] on icon "times" at bounding box center [255, 61] width 2 height 7
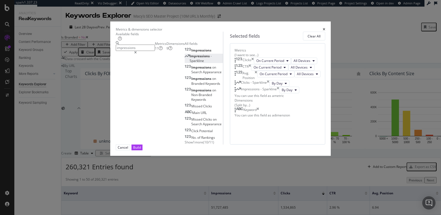
click at [254, 61] on icon "times" at bounding box center [252, 61] width 2 height 7
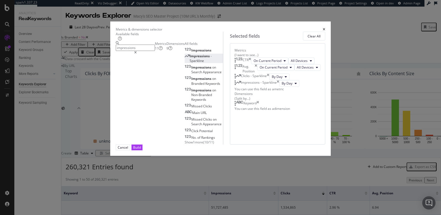
click at [251, 61] on icon "times" at bounding box center [249, 61] width 2 height 7
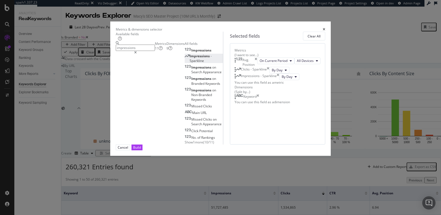
click at [254, 61] on div "Avg. Position" at bounding box center [248, 62] width 12 height 9
click at [257, 64] on div "Avg. Position" at bounding box center [245, 62] width 23 height 9
click at [257, 63] on div "Avg. Position" at bounding box center [245, 62] width 23 height 9
click at [169, 51] on div "Dimensions 9" at bounding box center [175, 45] width 18 height 9
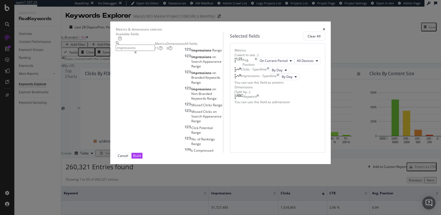
click at [153, 51] on input "impressions" at bounding box center [135, 48] width 39 height 6
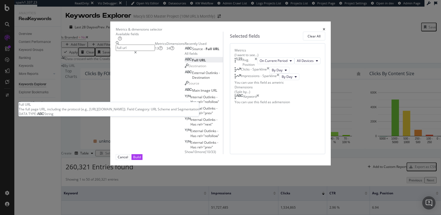
type input "full url"
click at [185, 63] on div "Full URL" at bounding box center [195, 60] width 21 height 5
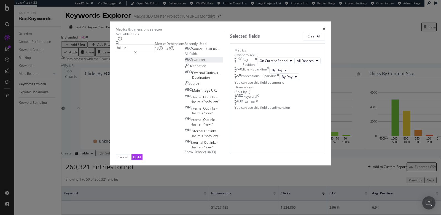
click at [259, 100] on div "Keyword" at bounding box center [246, 97] width 25 height 6
click at [259, 100] on icon "times" at bounding box center [257, 97] width 2 height 6
click at [141, 159] on div "Build" at bounding box center [137, 157] width 8 height 5
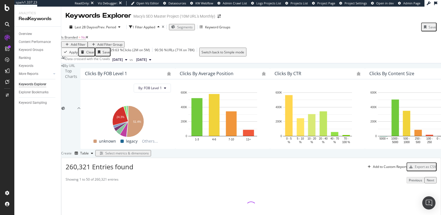
click at [85, 42] on div "Add Filter" at bounding box center [78, 44] width 15 height 5
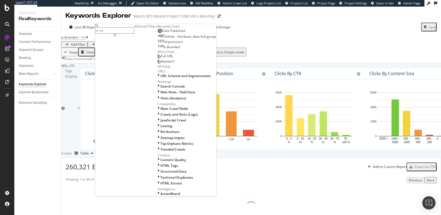
type input "is new"
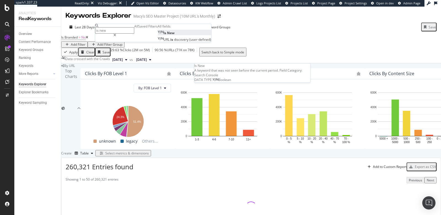
click at [163, 35] on span "Is" at bounding box center [165, 33] width 4 height 5
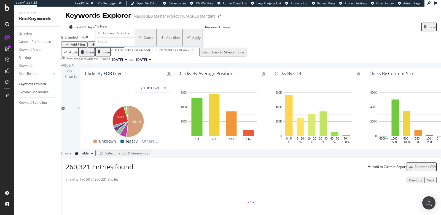
click at [192, 40] on div "Apply" at bounding box center [196, 37] width 9 height 5
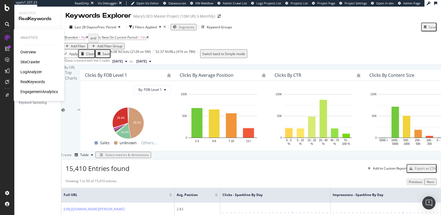
click at [36, 62] on div "SiteCrawler" at bounding box center [30, 62] width 20 height 6
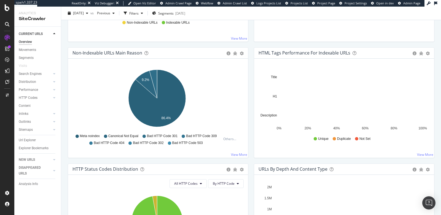
scroll to position [166, 0]
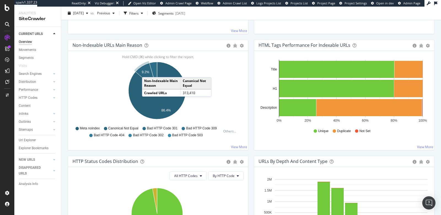
click at [147, 71] on text "9.2%" at bounding box center [146, 72] width 8 height 4
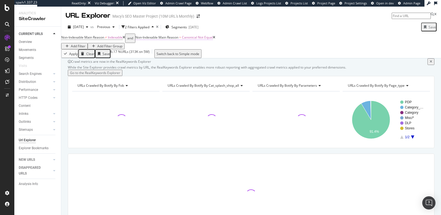
click at [161, 40] on span "Non-Indexable Main Reason" at bounding box center [156, 37] width 43 height 5
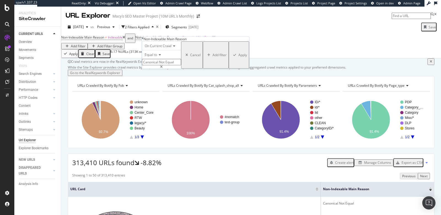
click at [143, 40] on div "Non-Indexable Main Reason On Current Crawl Equal to Canonical Not Equal Canonic…" at bounding box center [195, 53] width 107 height 32
click at [143, 40] on icon at bounding box center [143, 38] width 2 height 3
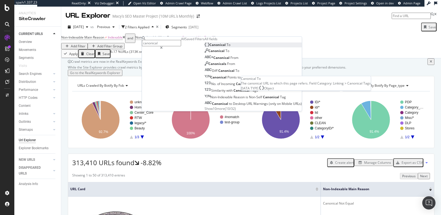
type input "canonical"
click at [209, 47] on span "Canonical" at bounding box center [217, 44] width 17 height 5
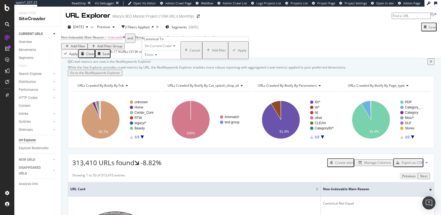
click at [147, 57] on span "Exists" at bounding box center [149, 54] width 9 height 5
click at [143, 40] on icon at bounding box center [143, 38] width 2 height 3
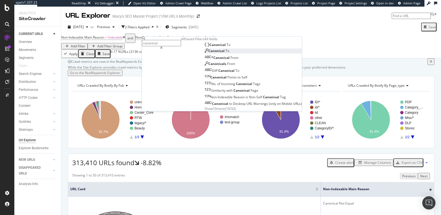
click at [204, 53] on div "Canonical To" at bounding box center [216, 51] width 25 height 5
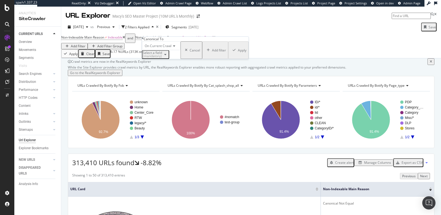
click at [162, 58] on div "(mandatory)" at bounding box center [152, 56] width 20 height 3
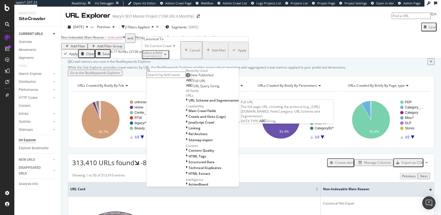
click at [186, 83] on div "Full URL" at bounding box center [196, 81] width 20 height 4
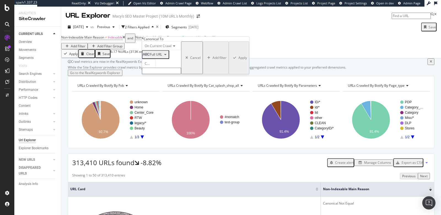
click at [166, 74] on input "text" at bounding box center [161, 71] width 39 height 6
type input "all-womens"
click at [238, 62] on div "Apply" at bounding box center [242, 59] width 9 height 5
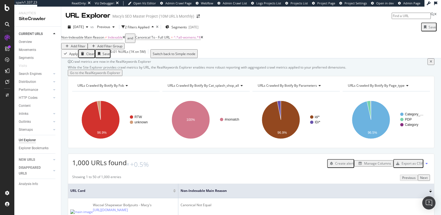
click at [125, 39] on icon at bounding box center [124, 37] width 2 height 3
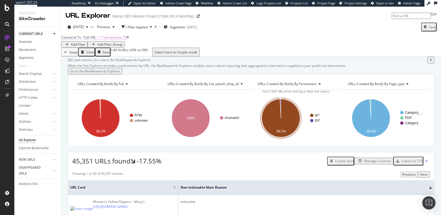
click at [111, 40] on span "^.*all-womens.*$" at bounding box center [112, 37] width 27 height 5
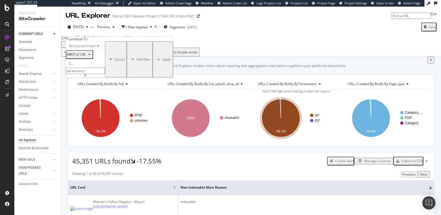
click at [91, 74] on input "all-womens" at bounding box center [85, 71] width 39 height 6
click at [94, 74] on input "all-womens" at bounding box center [85, 71] width 39 height 6
click at [162, 62] on div "Apply" at bounding box center [166, 59] width 9 height 5
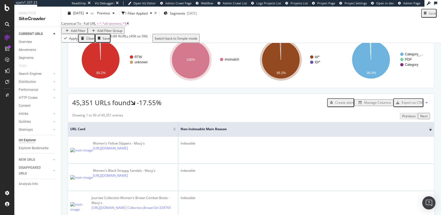
scroll to position [63, 0]
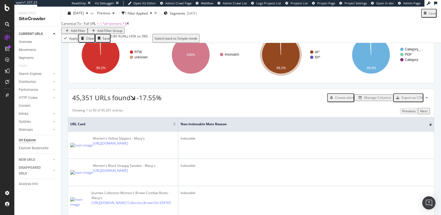
click at [365, 100] on div "Manage Columns" at bounding box center [377, 97] width 27 height 5
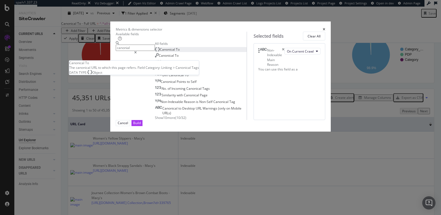
type input "canonial"
click at [173, 52] on div "Canonical To" at bounding box center [167, 49] width 25 height 5
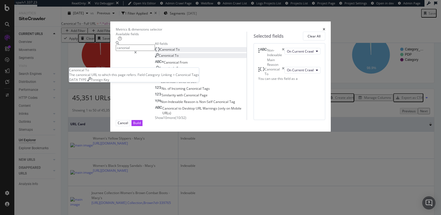
click at [155, 58] on div "Canonical To" at bounding box center [167, 55] width 24 height 5
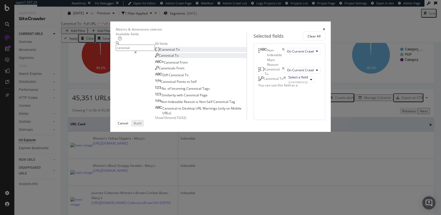
click at [284, 76] on div "Canonical To" at bounding box center [271, 71] width 26 height 9
click at [284, 76] on icon "times" at bounding box center [283, 71] width 2 height 9
click at [288, 75] on div "(mandatory)" at bounding box center [298, 72] width 20 height 5
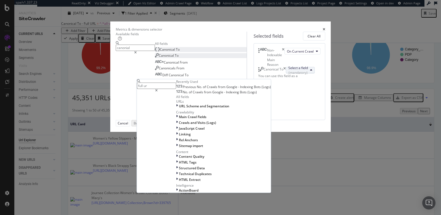
type input "full url"
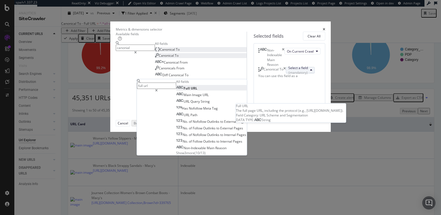
click at [197, 91] on span "URL" at bounding box center [194, 88] width 7 height 5
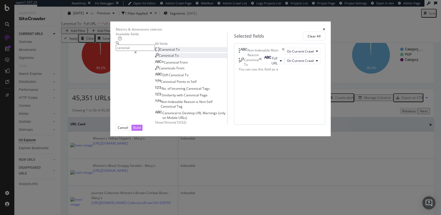
click at [141, 130] on div "Build" at bounding box center [137, 127] width 8 height 5
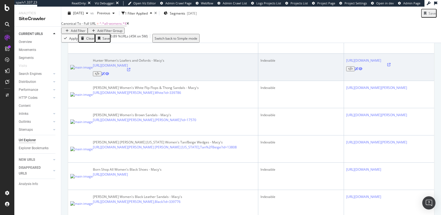
scroll to position [169, 0]
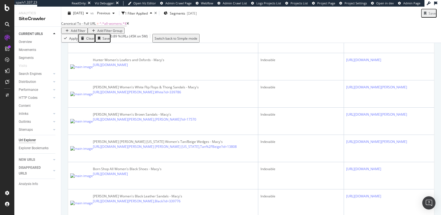
click at [85, 28] on div "Add Filter" at bounding box center [78, 30] width 15 height 5
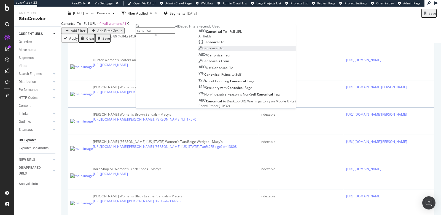
click at [202, 51] on span "Canonical" at bounding box center [210, 48] width 17 height 5
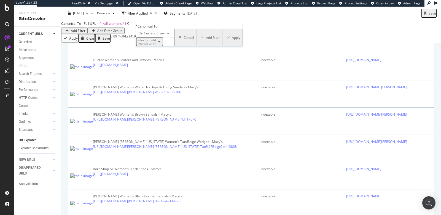
click at [150, 45] on div "Select a field (mandatory)" at bounding box center [146, 42] width 20 height 7
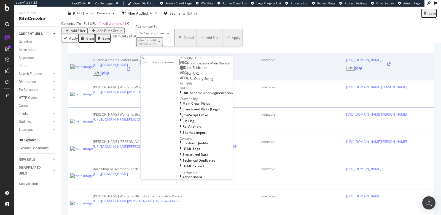
click at [258, 80] on td "Indexable" at bounding box center [301, 66] width 86 height 27
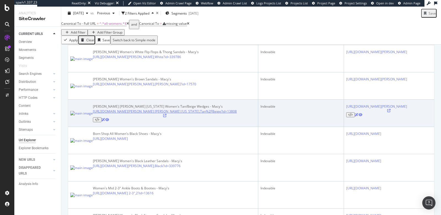
scroll to position [106, 0]
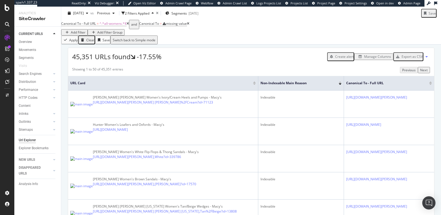
click at [189, 25] on icon at bounding box center [188, 23] width 2 height 3
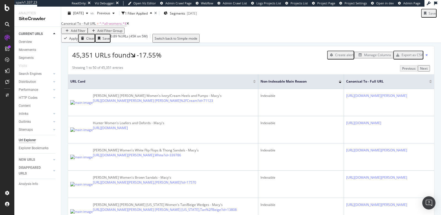
click at [85, 28] on div "Add Filter" at bounding box center [78, 30] width 15 height 5
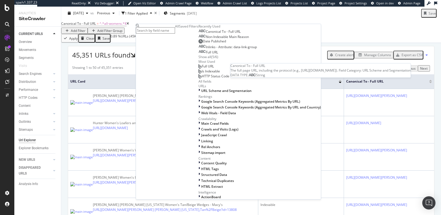
click at [206, 34] on span "Canonical To - Full URL" at bounding box center [223, 31] width 35 height 5
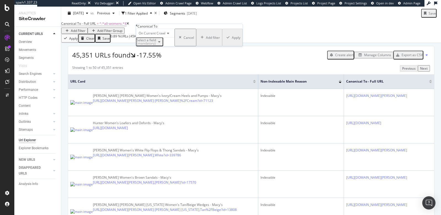
click at [153, 45] on div "Select a field (mandatory)" at bounding box center [146, 42] width 20 height 7
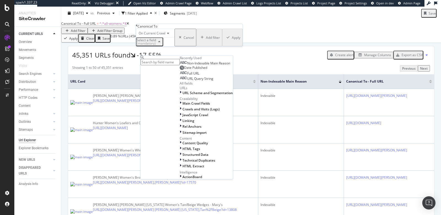
click at [187, 76] on span "Full URL" at bounding box center [193, 73] width 12 height 5
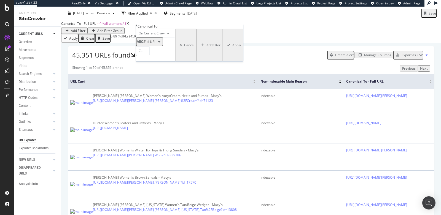
click at [152, 53] on span "Contains" at bounding box center [145, 50] width 13 height 5
click at [149, 139] on span "Doesn't contain" at bounding box center [143, 143] width 12 height 9
click at [161, 61] on input "text" at bounding box center [155, 58] width 39 height 6
type input "shoes"
click at [232, 49] on div "Apply" at bounding box center [236, 46] width 9 height 5
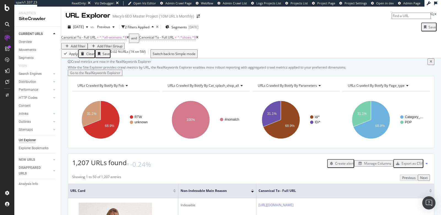
click at [428, 29] on div "Save" at bounding box center [431, 27] width 7 height 5
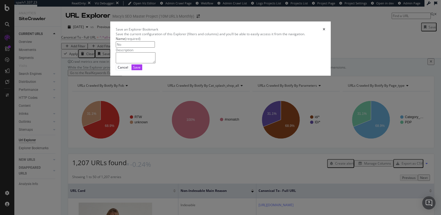
type input "N"
type input "All-Womens Canonicals"
click at [140, 70] on div "Save" at bounding box center [136, 67] width 7 height 5
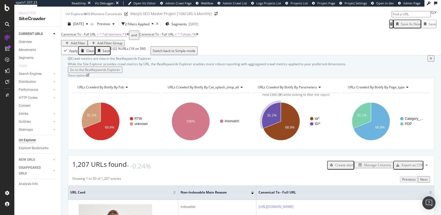
scroll to position [11, 0]
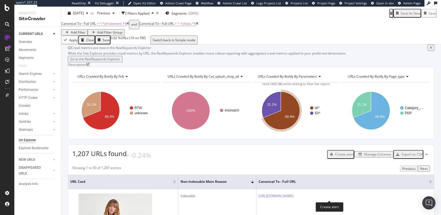
click at [335, 157] on div "Create alert" at bounding box center [344, 154] width 18 height 5
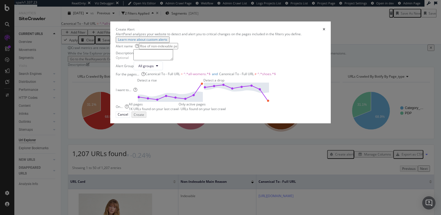
click at [322, 28] on icon "times" at bounding box center [323, 29] width 2 height 3
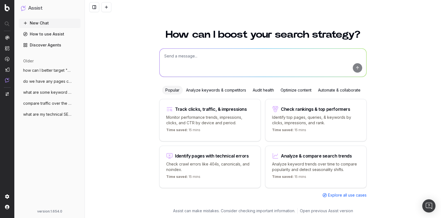
click at [182, 56] on textarea at bounding box center [262, 63] width 207 height 28
click at [208, 58] on textarea "what are some seasonal trends in october" at bounding box center [262, 63] width 207 height 28
click at [249, 54] on textarea "what are some seasonal clothing trends in october" at bounding box center [262, 63] width 207 height 28
type textarea "what are some seasonal clothing trends for october?"
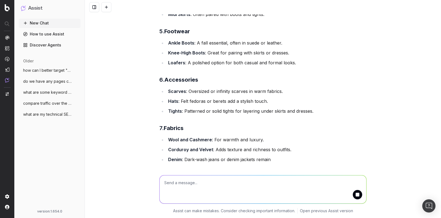
scroll to position [257, 0]
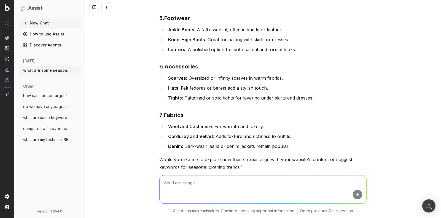
scroll to position [284, 0]
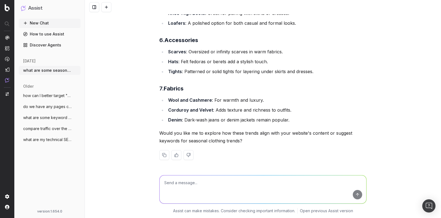
click at [255, 182] on textarea at bounding box center [262, 190] width 207 height 28
type textarea "e"
click at [227, 180] on textarea "Yes, can you show" at bounding box center [262, 190] width 207 height 28
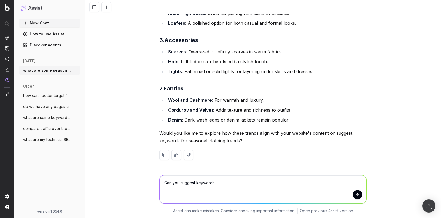
type textarea "Can you suggest keywords?"
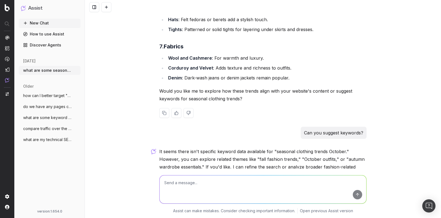
scroll to position [385, 0]
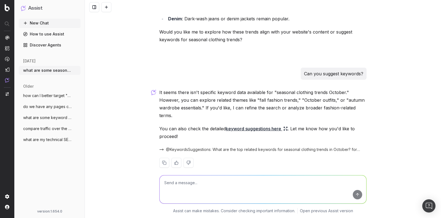
click at [268, 188] on textarea at bounding box center [262, 190] width 207 height 28
click at [243, 125] on link "keyword suggestions here" at bounding box center [257, 129] width 62 height 8
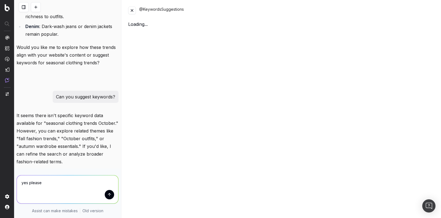
scroll to position [555, 0]
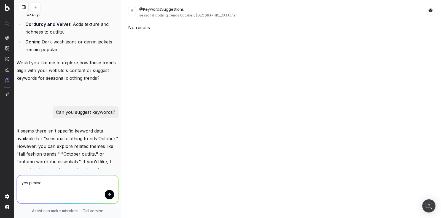
click at [134, 12] on button at bounding box center [132, 11] width 8 height 8
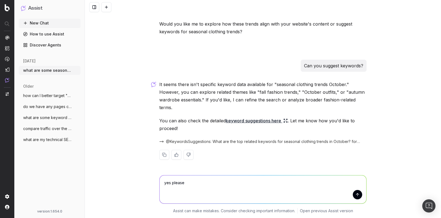
scroll to position [385, 0]
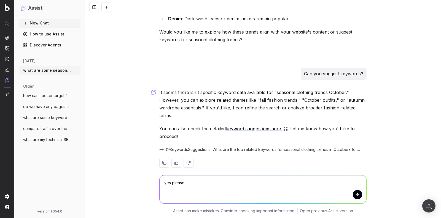
click at [219, 172] on div "yes please yes please" at bounding box center [262, 189] width 211 height 40
click at [221, 184] on textarea "yes please" at bounding box center [262, 190] width 207 height 28
type textarea "yes please refine!"
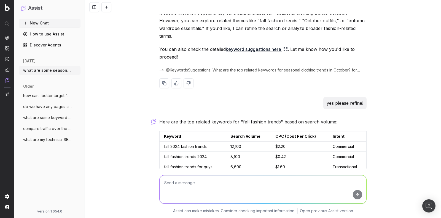
scroll to position [550, 0]
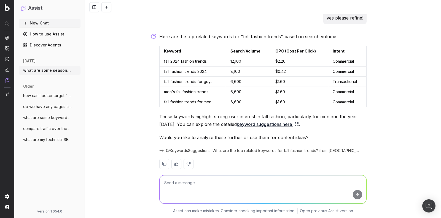
click at [268, 183] on textarea at bounding box center [262, 190] width 207 height 28
type textarea "can you look at current fashion trends as well? what is trending in fashion rig…"
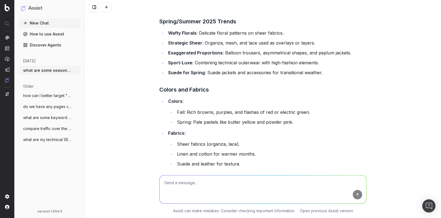
scroll to position [1002, 0]
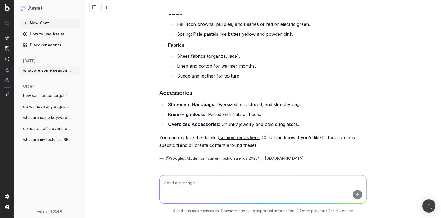
click at [262, 188] on textarea at bounding box center [262, 190] width 207 height 28
click at [192, 184] on textarea "can you analyze fall trends?" at bounding box center [262, 190] width 207 height 28
type textarea "can you analyze the fall trends?"
click at [228, 185] on textarea "can you analyze the fall trends?" at bounding box center [262, 190] width 207 height 28
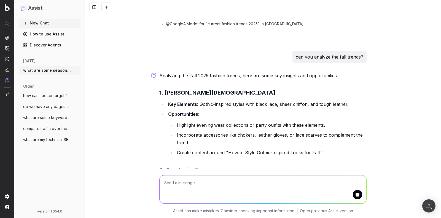
scroll to position [1135, 0]
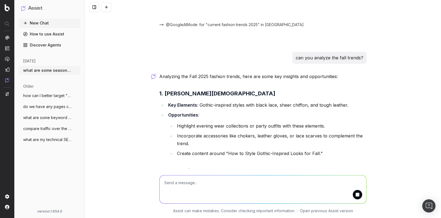
click at [246, 190] on textarea at bounding box center [262, 190] width 207 height 28
click at [264, 184] on textarea "what are some keywords that fit these trends?" at bounding box center [262, 190] width 207 height 28
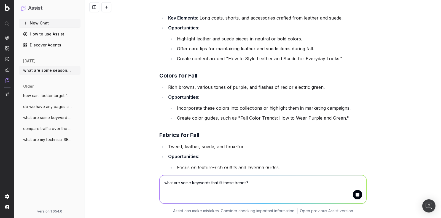
scroll to position [1524, 0]
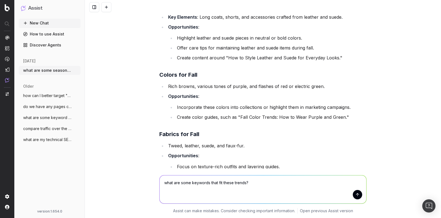
type textarea "what are some keywords that fit these trends?"
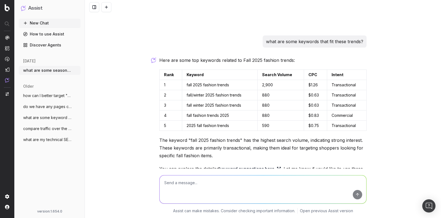
scroll to position [1772, 0]
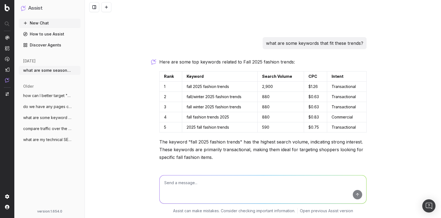
click at [307, 184] on textarea at bounding box center [262, 190] width 207 height 28
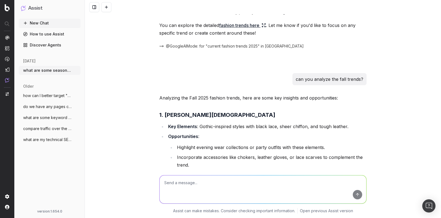
scroll to position [1119, 0]
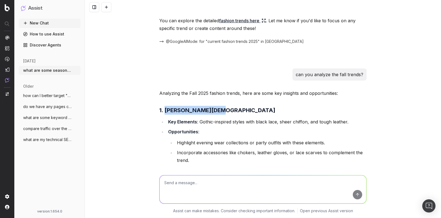
drag, startPoint x: 226, startPoint y: 94, endPoint x: 162, endPoint y: 95, distance: 64.2
click at [162, 106] on h3 "1. Moody Romanticism" at bounding box center [262, 110] width 207 height 9
copy strong "Moody Romanticism"
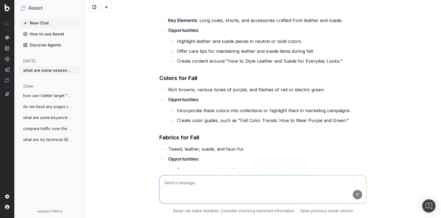
scroll to position [1553, 0]
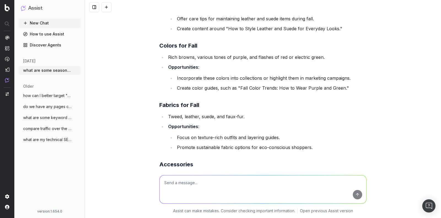
click at [241, 191] on textarea at bounding box center [262, 190] width 207 height 28
paste textarea "Moody Romanticism"
type textarea "can you pull keywords related to "Moody Romanticism""
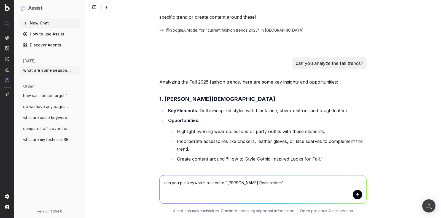
scroll to position [1130, 0]
click at [267, 183] on textarea "can you pull keywords related to "Moody Romanticism"" at bounding box center [262, 190] width 207 height 28
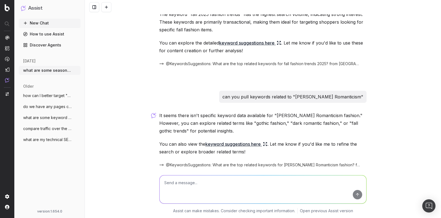
scroll to position [1906, 0]
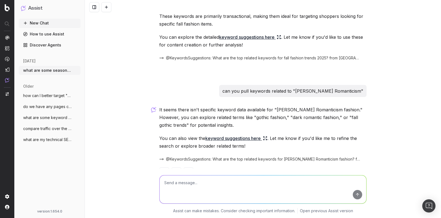
click at [247, 135] on link "keyword suggestions here" at bounding box center [236, 139] width 62 height 8
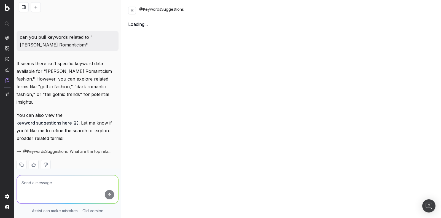
scroll to position [2872, 0]
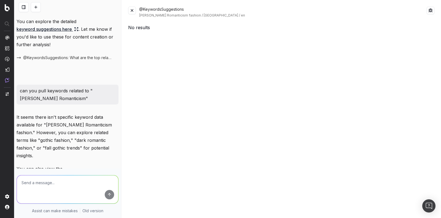
click at [133, 13] on button at bounding box center [132, 11] width 8 height 8
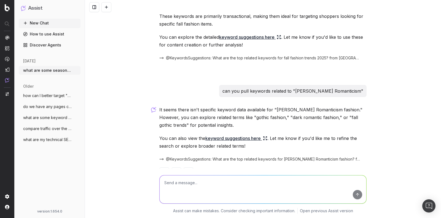
click at [234, 186] on textarea at bounding box center [262, 190] width 207 height 28
type textarea "yes please explore gothic fashion or dark romantic fashion or fall gothic trends"
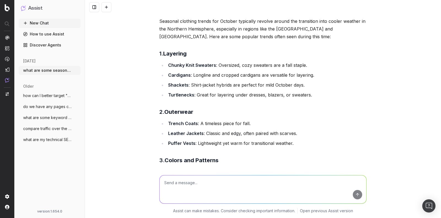
scroll to position [0, 0]
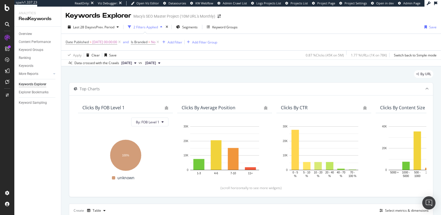
scroll to position [71, 0]
